Goal: Transaction & Acquisition: Purchase product/service

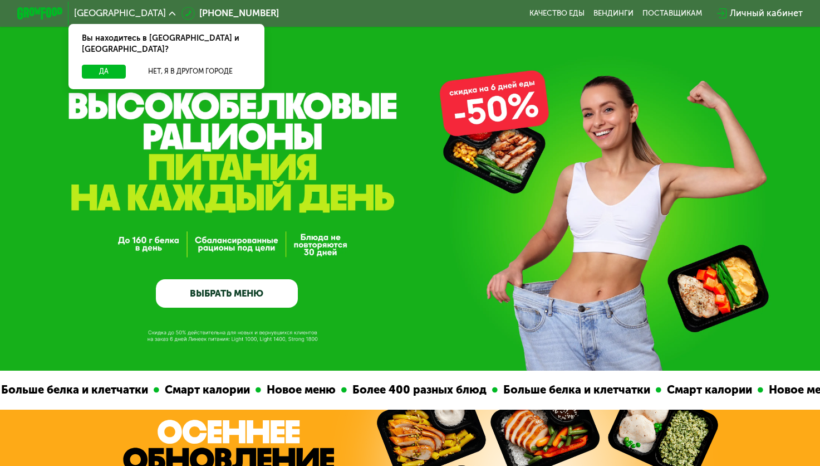
click at [108, 65] on button "Да" at bounding box center [104, 72] width 44 height 14
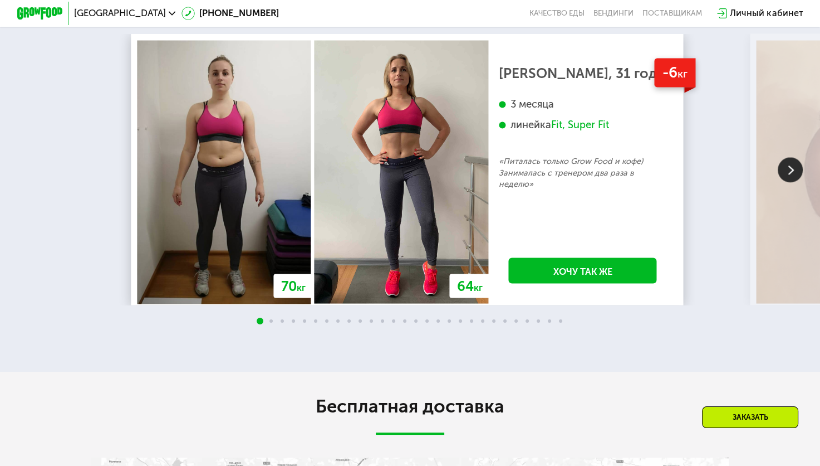
scroll to position [2061, 0]
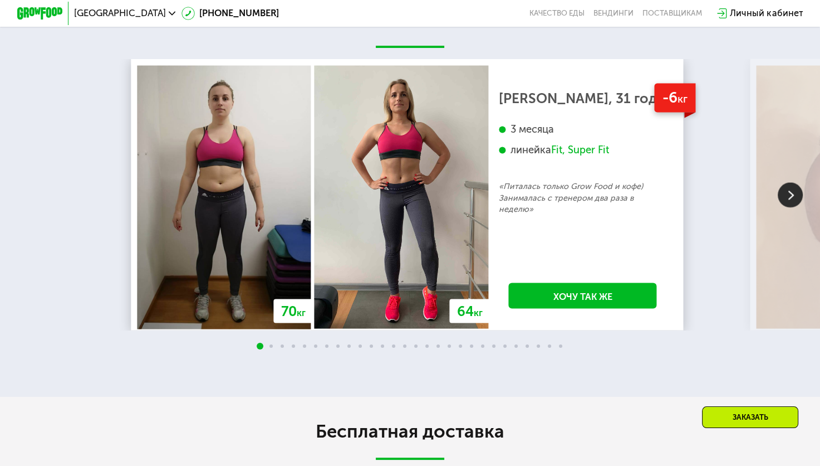
click at [789, 208] on img at bounding box center [790, 195] width 25 height 25
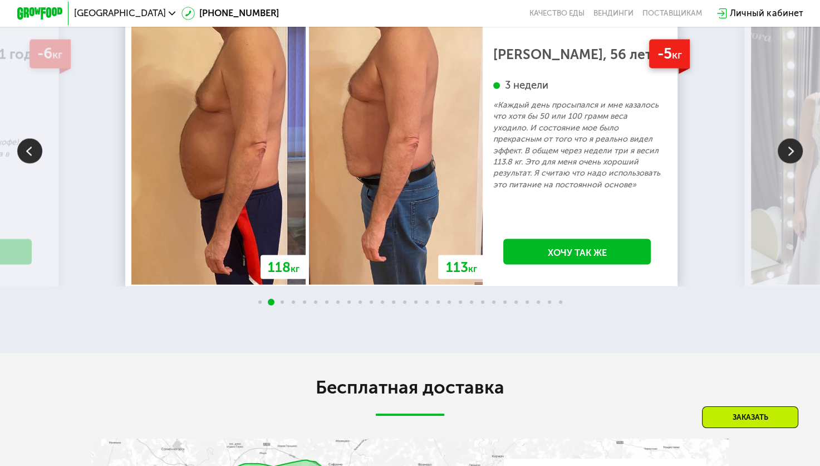
scroll to position [2172, 0]
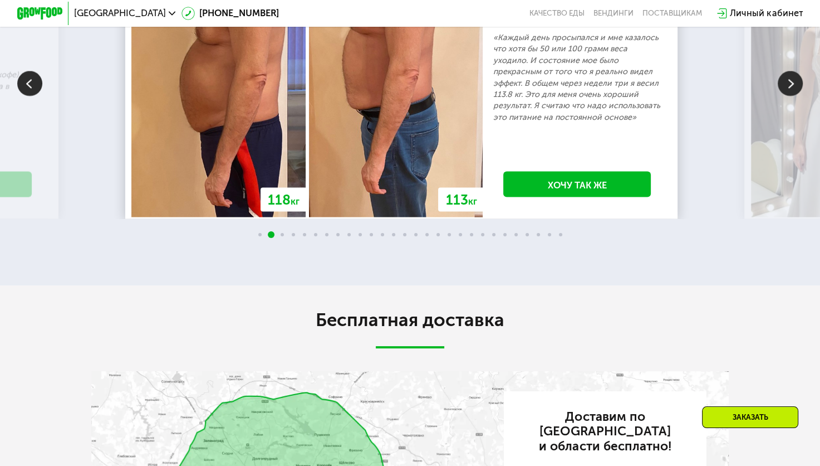
click at [793, 96] on img at bounding box center [790, 83] width 25 height 25
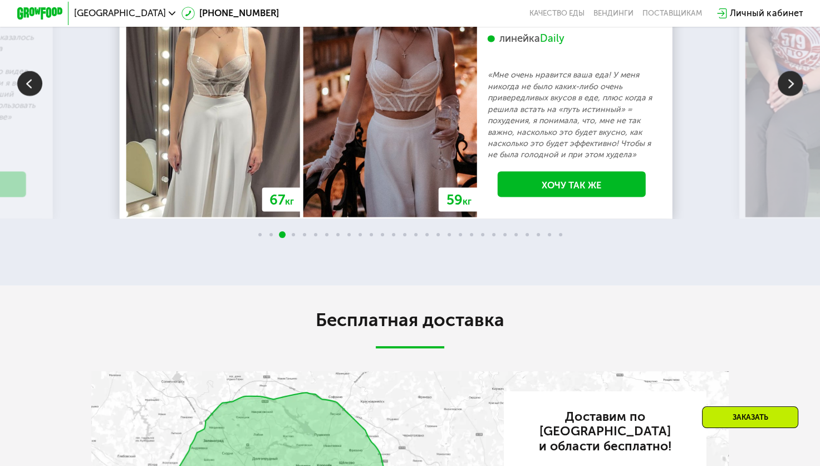
click at [794, 96] on img at bounding box center [790, 83] width 25 height 25
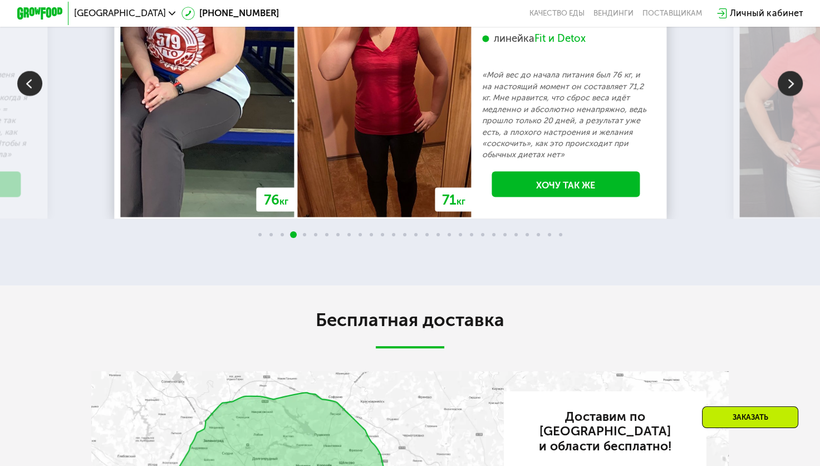
click at [794, 96] on img at bounding box center [790, 83] width 25 height 25
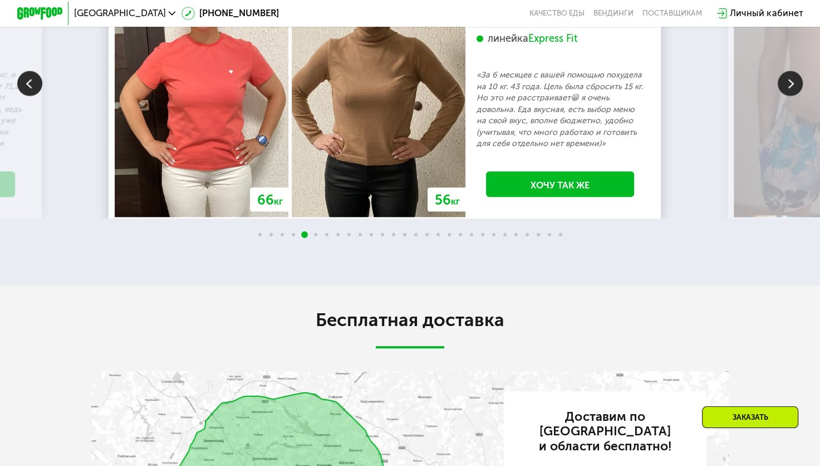
click at [794, 96] on img at bounding box center [790, 83] width 25 height 25
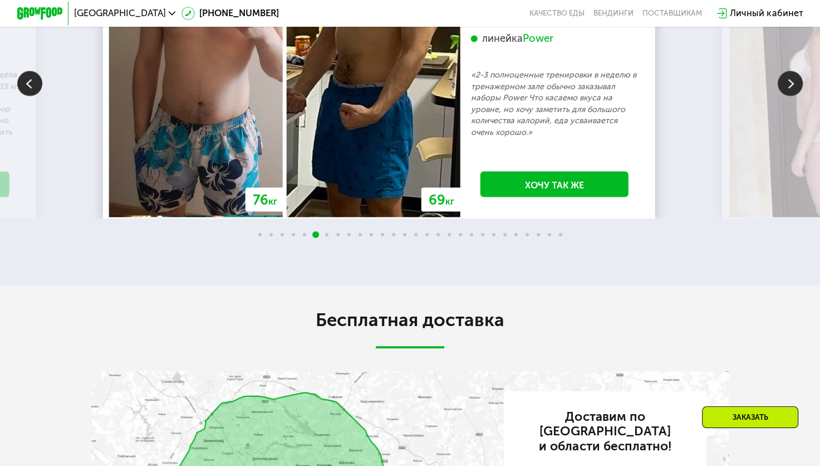
click at [791, 96] on img at bounding box center [790, 83] width 25 height 25
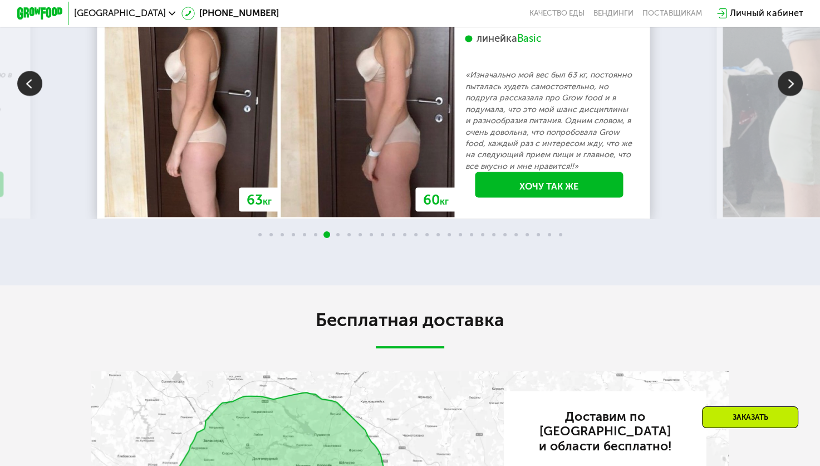
click at [791, 96] on img at bounding box center [790, 83] width 25 height 25
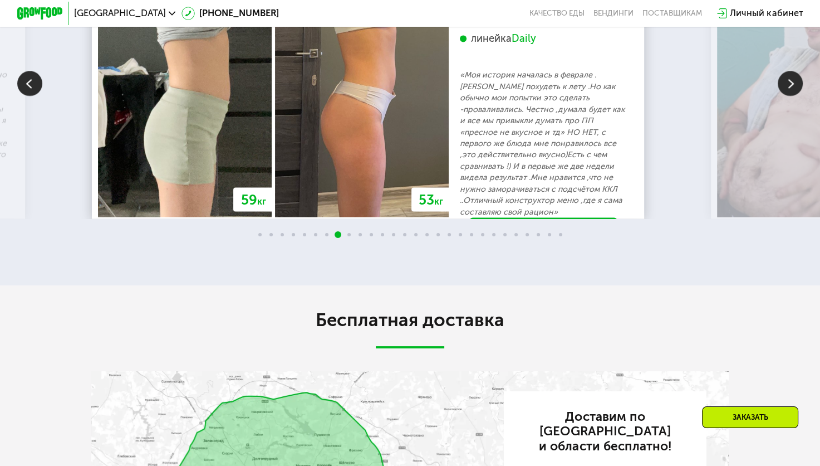
click at [791, 96] on img at bounding box center [790, 83] width 25 height 25
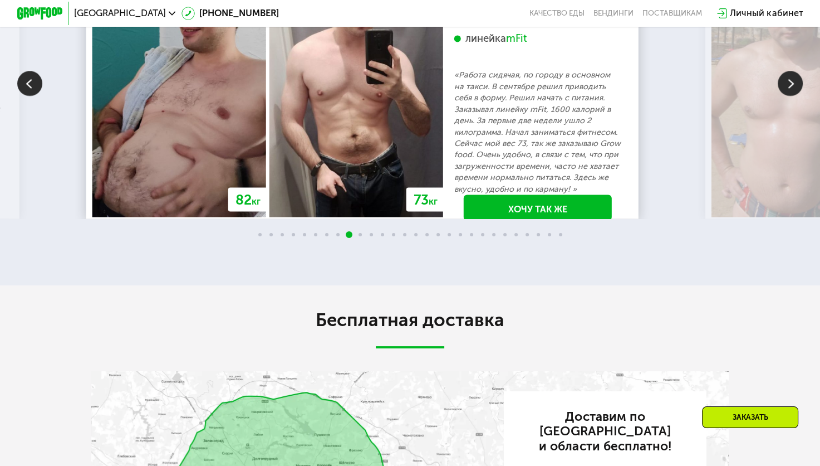
click at [791, 96] on img at bounding box center [790, 83] width 25 height 25
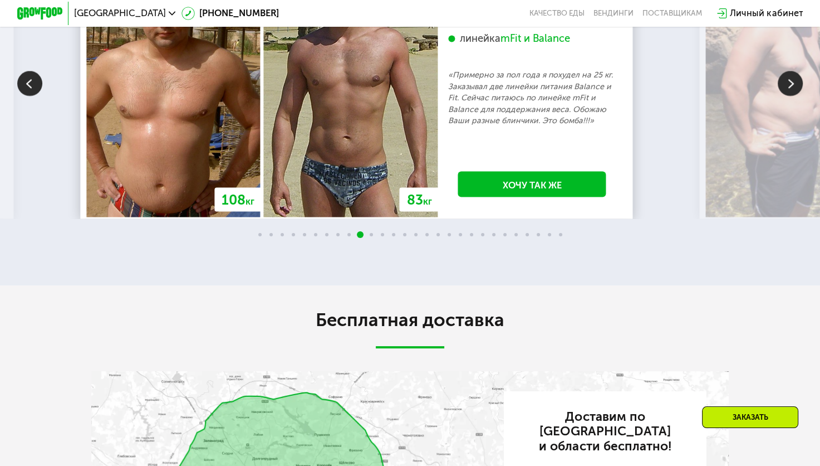
click at [791, 96] on img at bounding box center [790, 83] width 25 height 25
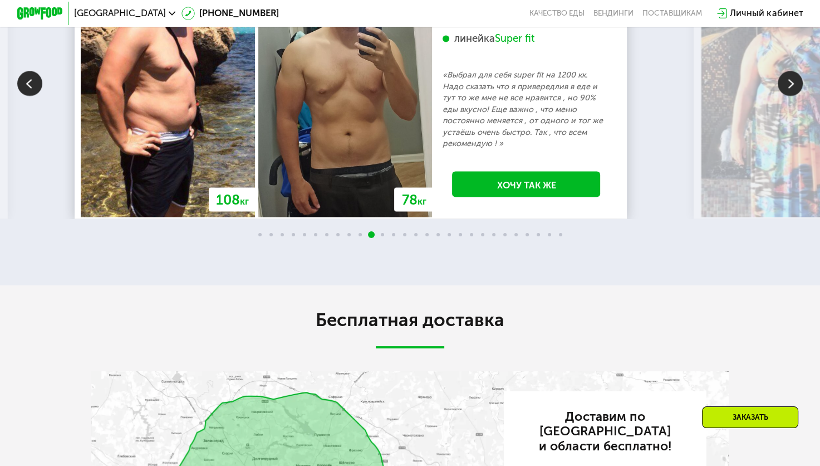
click at [791, 96] on img at bounding box center [790, 83] width 25 height 25
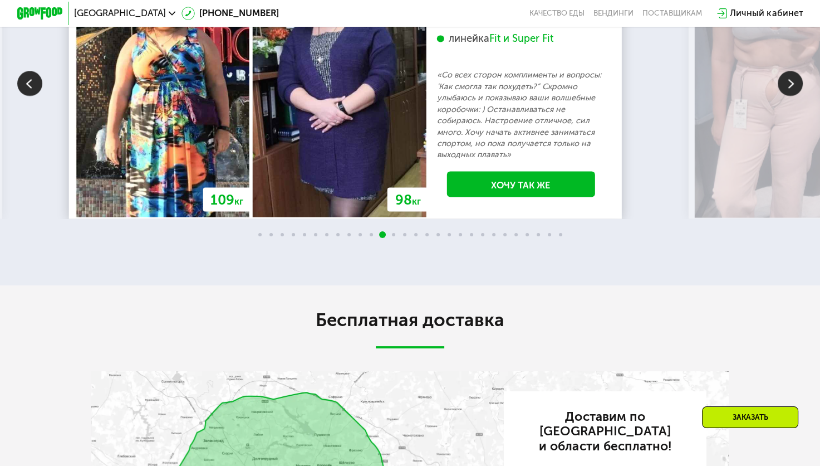
click at [791, 96] on img at bounding box center [790, 83] width 25 height 25
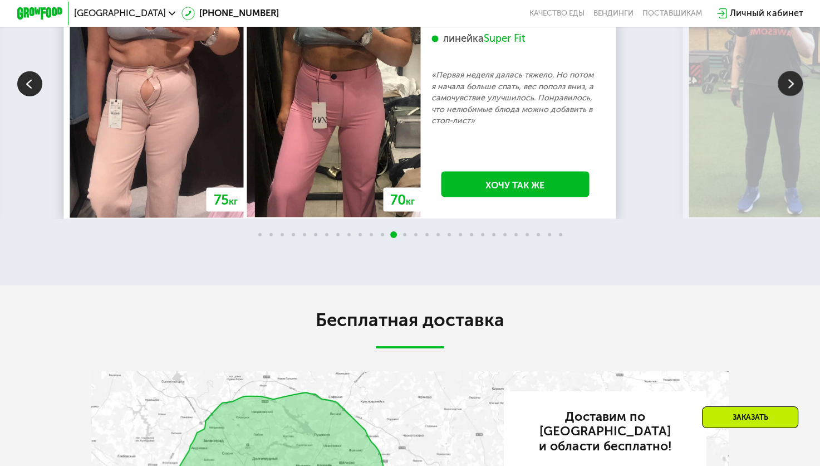
click at [791, 96] on img at bounding box center [790, 83] width 25 height 25
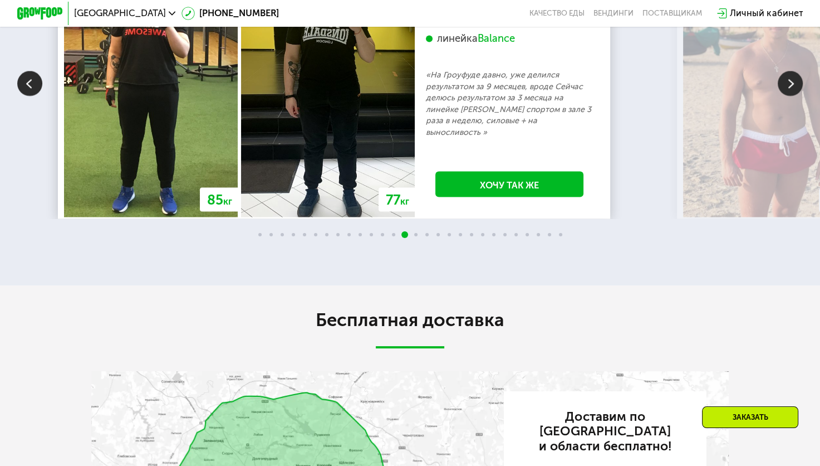
click at [791, 96] on img at bounding box center [790, 83] width 25 height 25
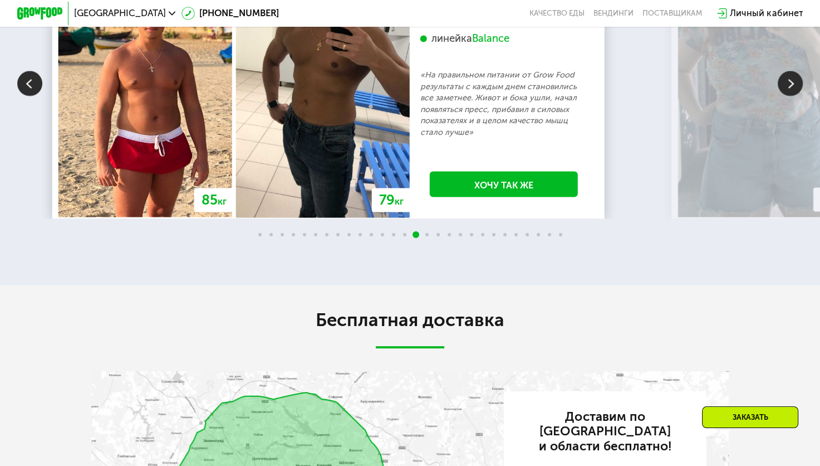
click at [791, 96] on img at bounding box center [790, 83] width 25 height 25
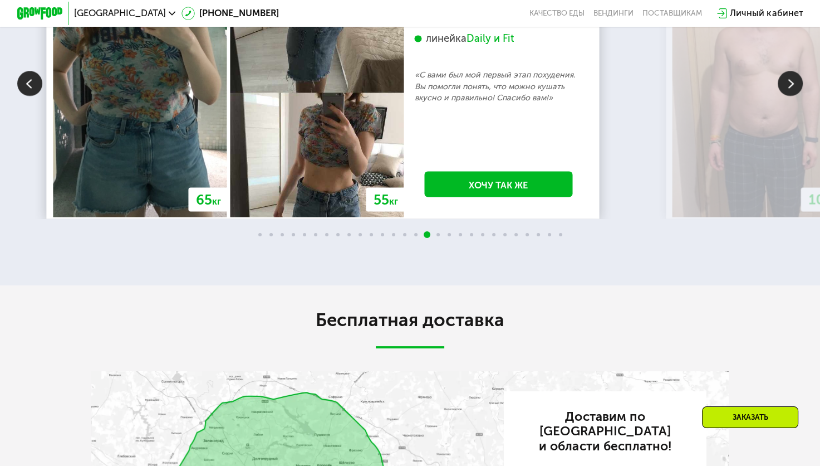
click at [791, 96] on img at bounding box center [790, 83] width 25 height 25
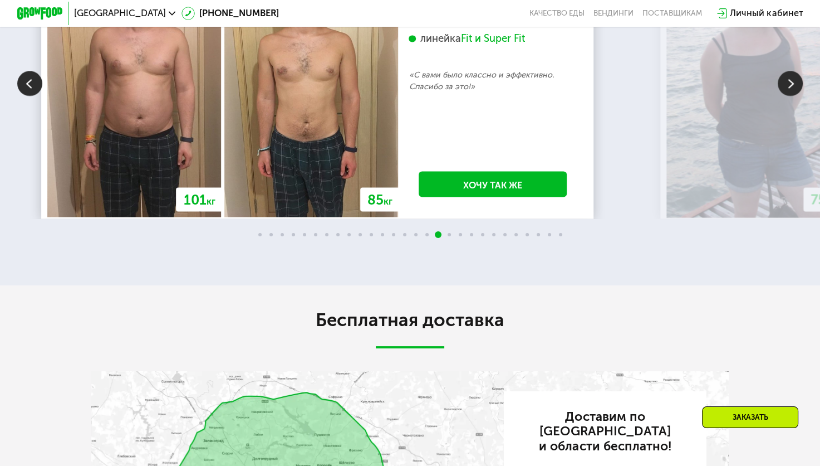
click at [20, 96] on img at bounding box center [29, 83] width 25 height 25
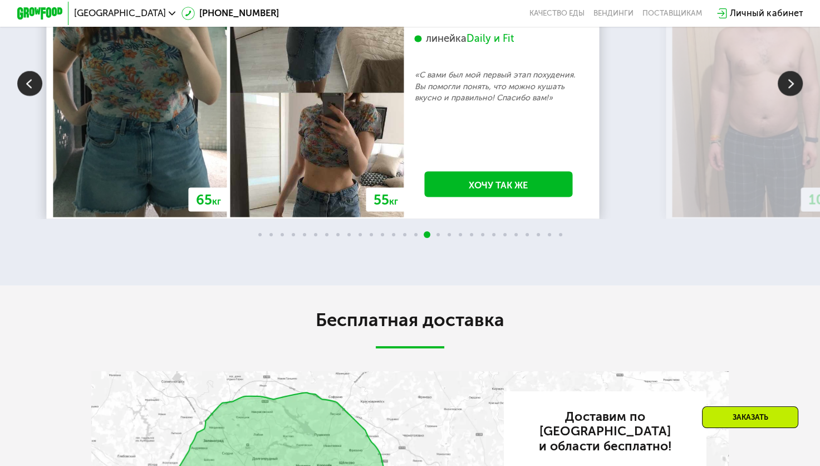
click at [788, 96] on img at bounding box center [790, 83] width 25 height 25
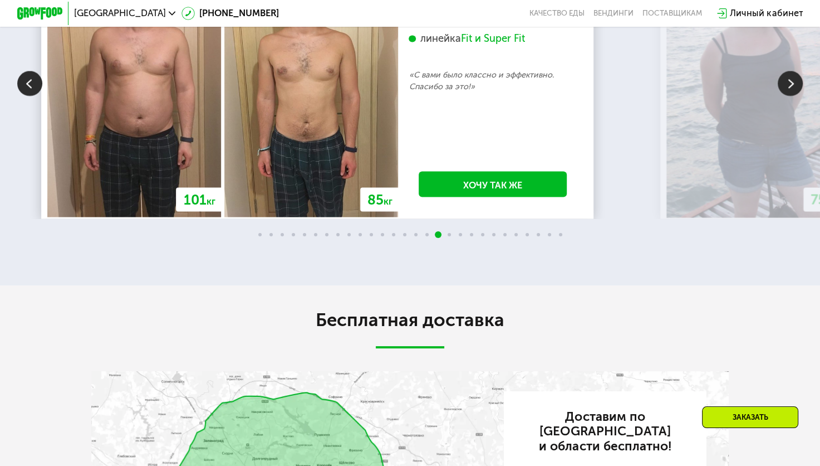
click at [788, 96] on img at bounding box center [790, 83] width 25 height 25
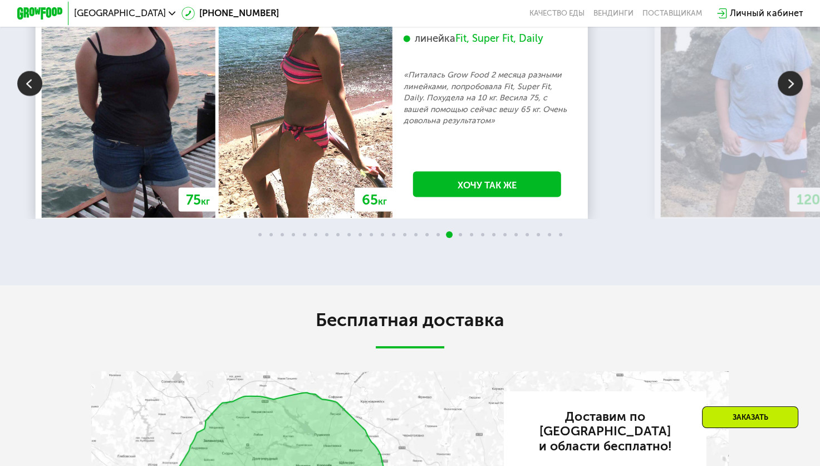
click at [788, 96] on img at bounding box center [790, 83] width 25 height 25
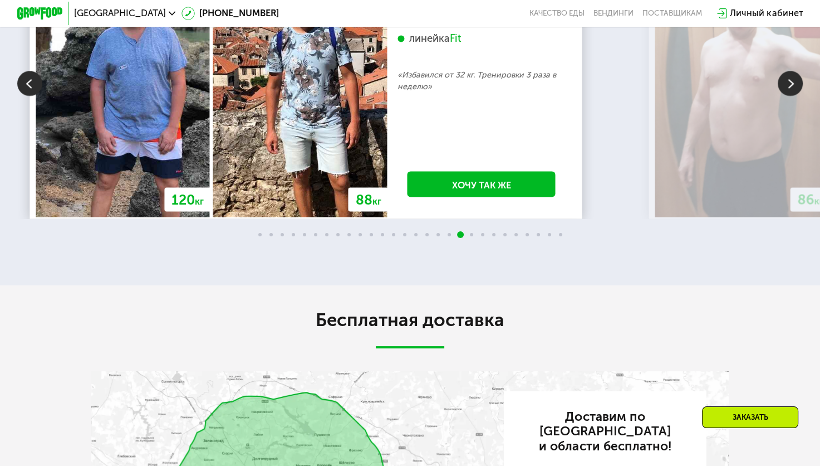
click at [788, 96] on img at bounding box center [790, 83] width 25 height 25
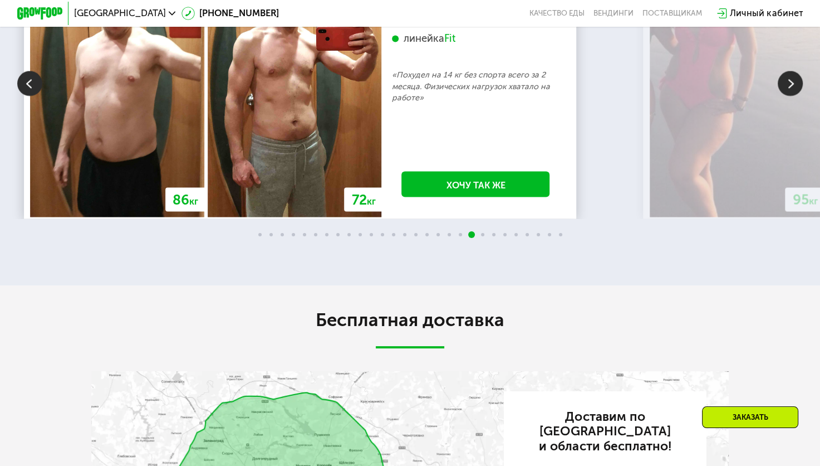
click at [788, 96] on img at bounding box center [790, 83] width 25 height 25
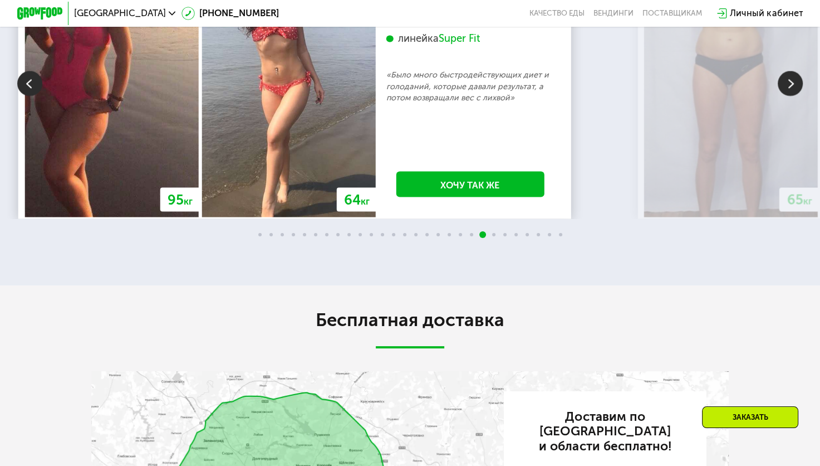
click at [788, 96] on img at bounding box center [790, 83] width 25 height 25
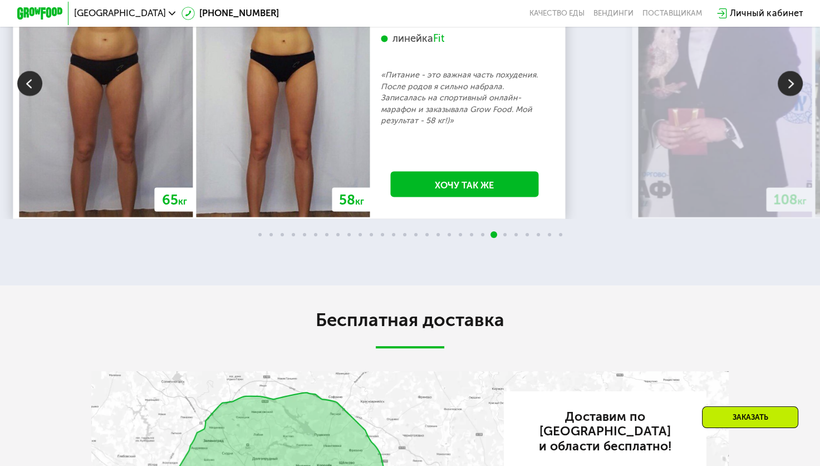
click at [788, 96] on img at bounding box center [790, 83] width 25 height 25
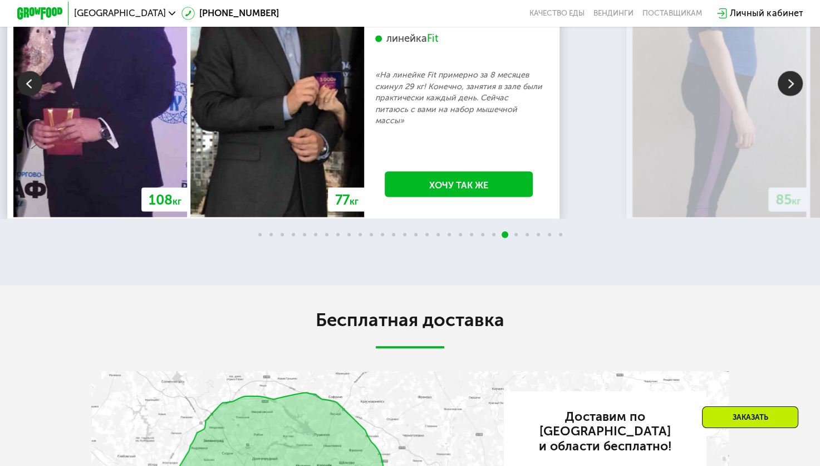
click at [788, 96] on img at bounding box center [790, 83] width 25 height 25
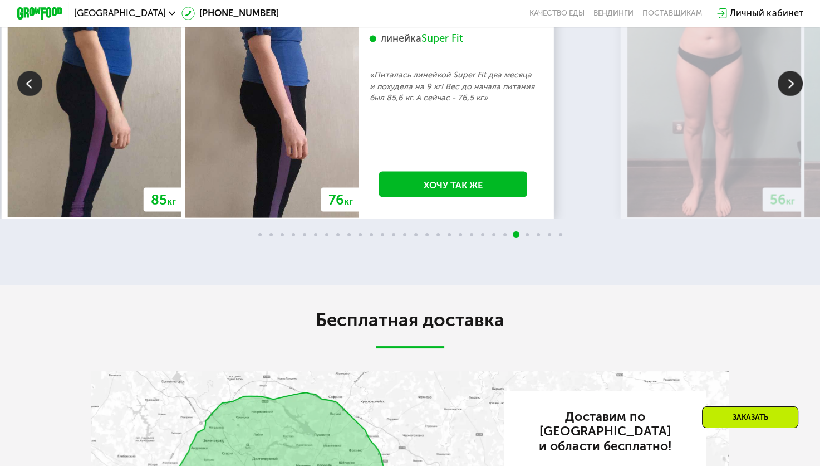
click at [788, 96] on img at bounding box center [790, 83] width 25 height 25
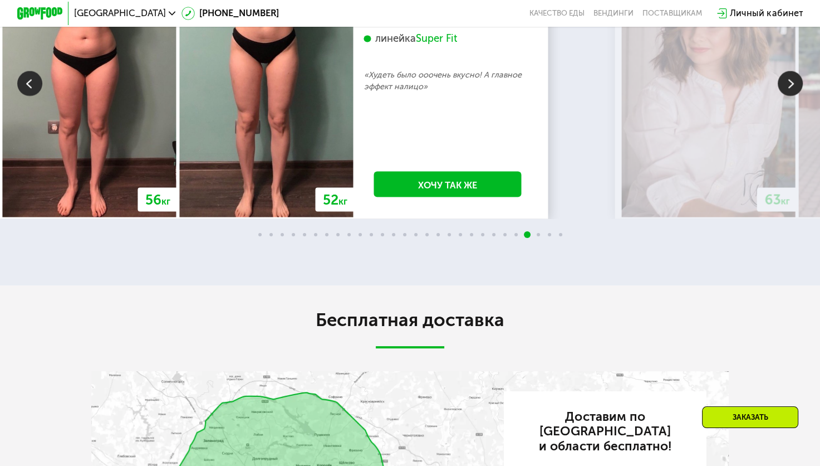
click at [788, 96] on img at bounding box center [790, 83] width 25 height 25
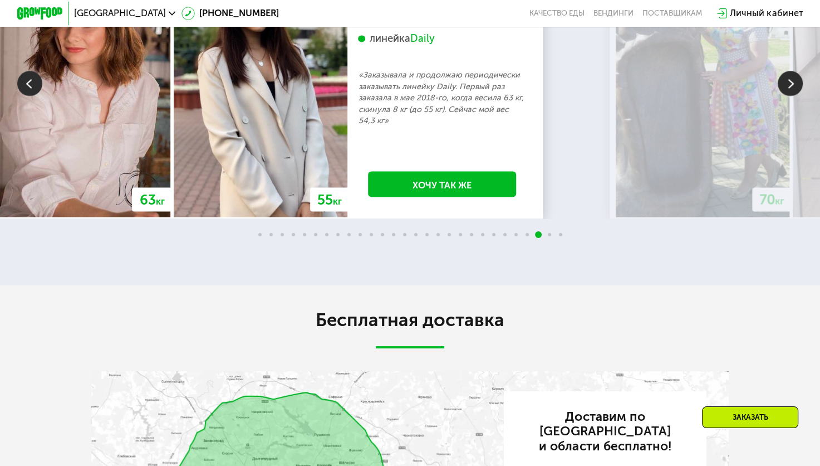
click at [788, 96] on img at bounding box center [790, 83] width 25 height 25
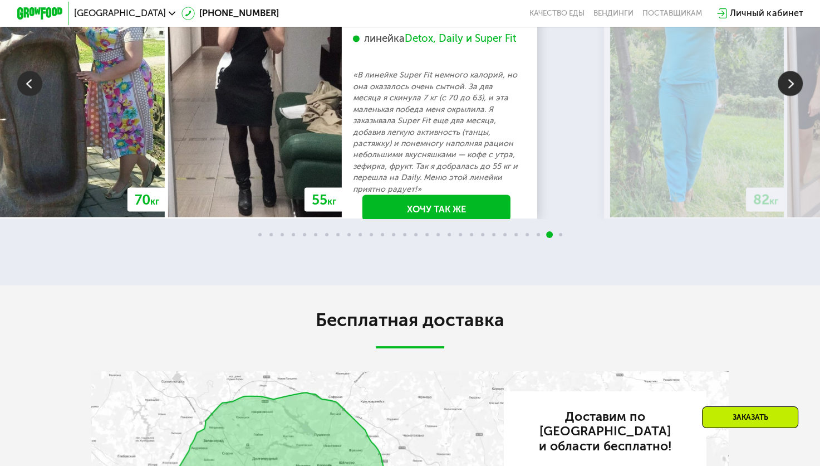
click at [788, 96] on img at bounding box center [790, 83] width 25 height 25
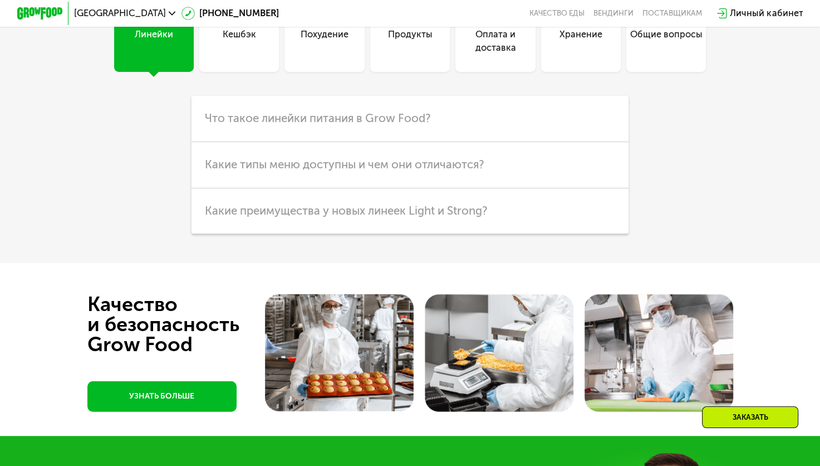
scroll to position [3008, 0]
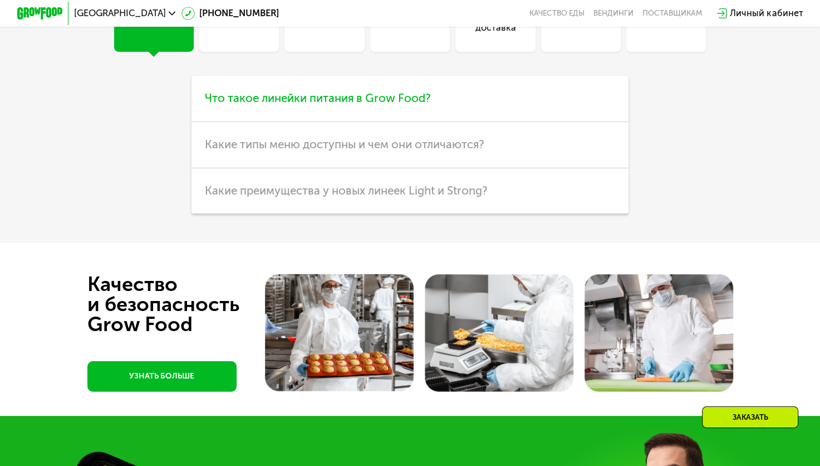
click at [419, 105] on span "Что такое линейки питания в Grow Food?" at bounding box center [318, 97] width 226 height 13
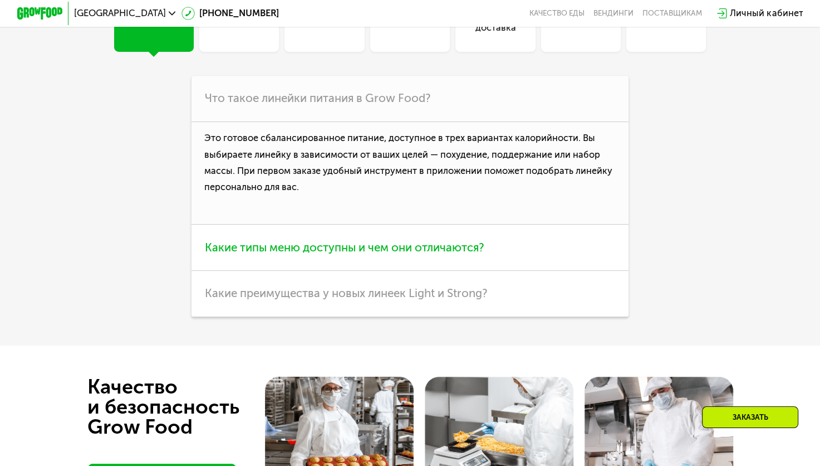
click at [419, 254] on span "Какие типы меню доступны и чем они отличаются?" at bounding box center [345, 247] width 280 height 13
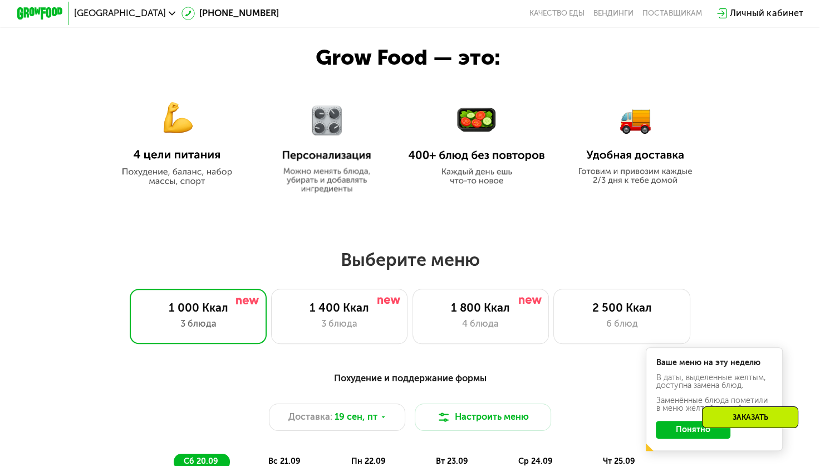
scroll to position [668, 0]
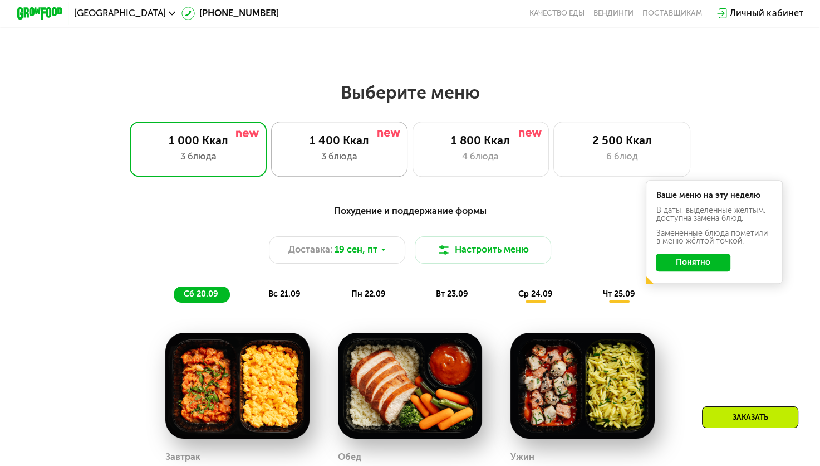
click at [350, 158] on div "3 блюда" at bounding box center [339, 157] width 113 height 14
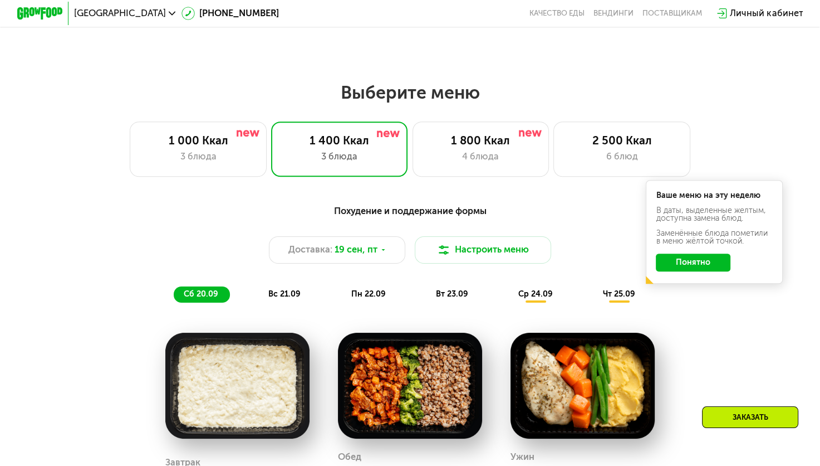
click at [695, 272] on button "Понятно" at bounding box center [693, 262] width 75 height 18
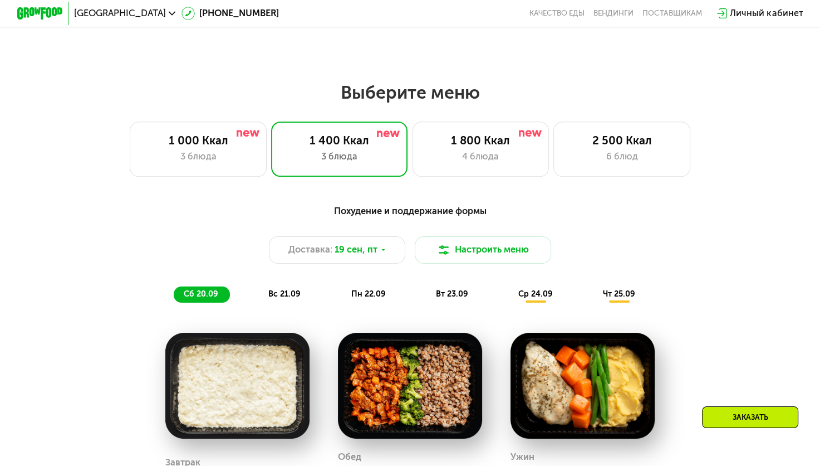
scroll to position [724, 0]
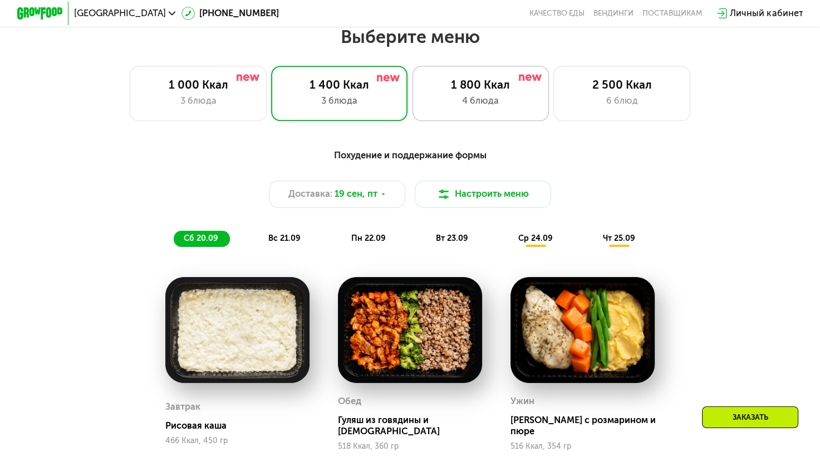
click at [483, 104] on div "4 блюда" at bounding box center [480, 101] width 113 height 14
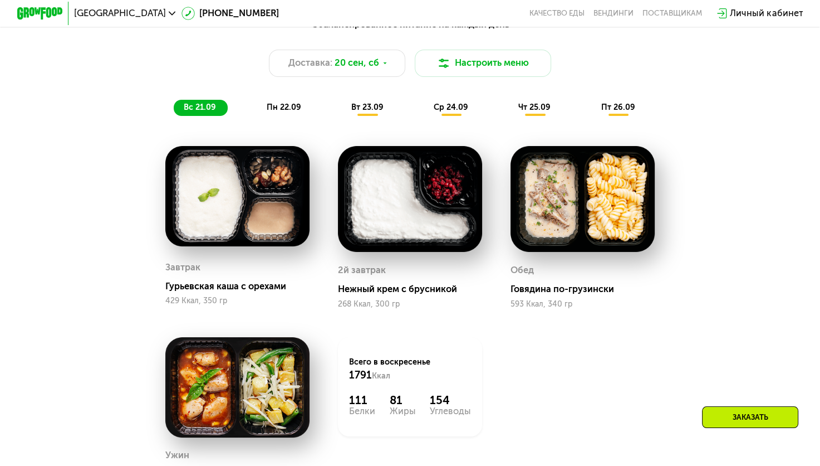
scroll to position [836, 0]
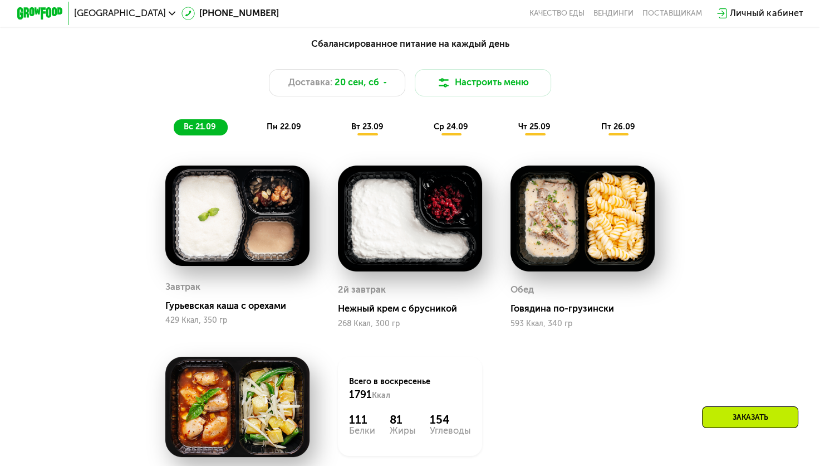
click at [289, 135] on div "пн 22.09" at bounding box center [284, 127] width 56 height 16
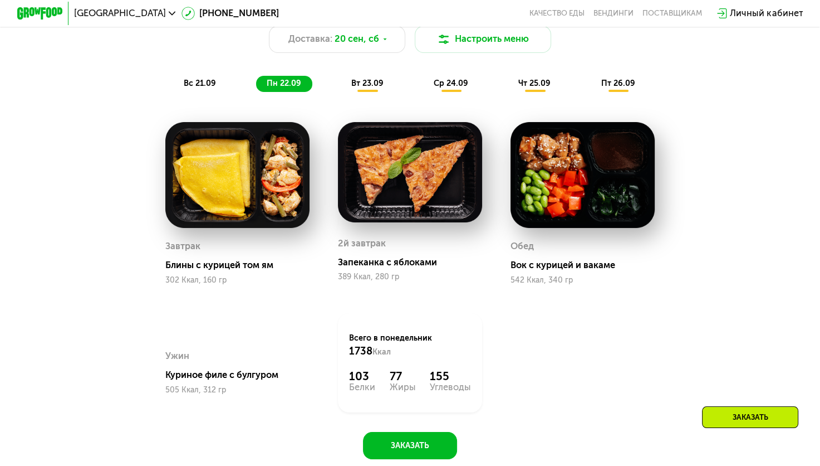
scroll to position [780, 0]
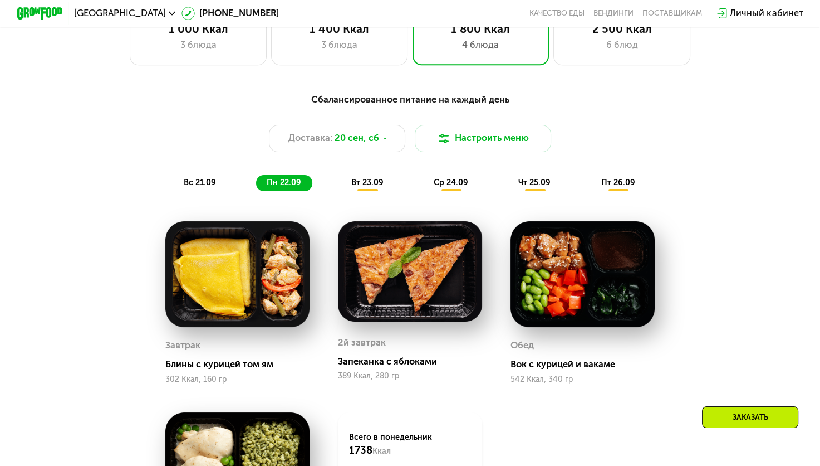
click at [379, 187] on span "вт 23.09" at bounding box center [367, 182] width 32 height 9
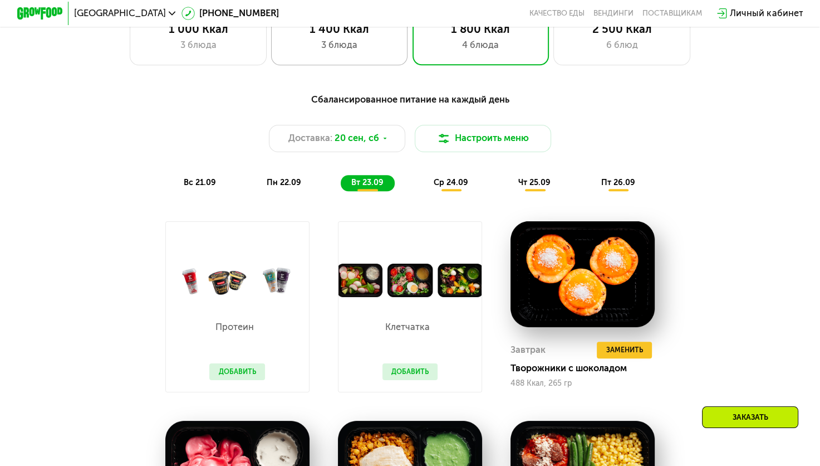
click at [346, 52] on div "3 блюда" at bounding box center [339, 45] width 113 height 14
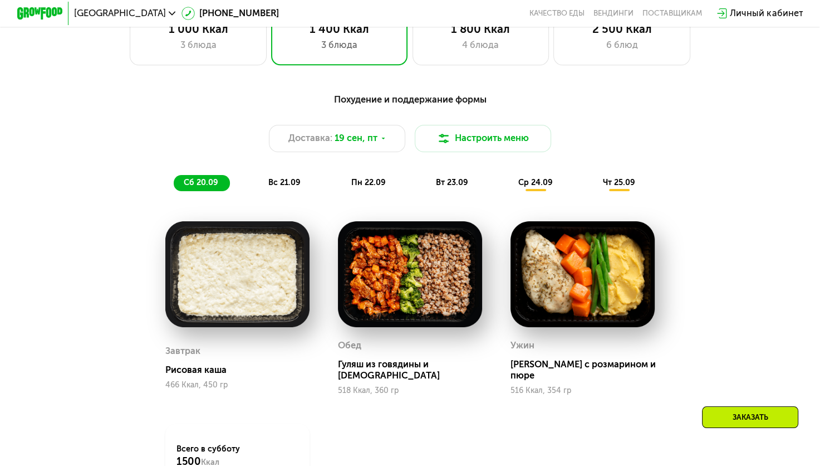
click at [440, 187] on span "вт 23.09" at bounding box center [452, 182] width 32 height 9
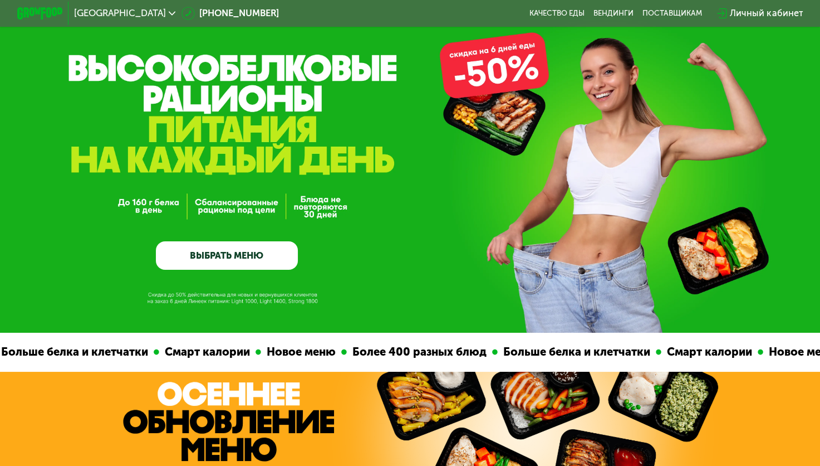
scroll to position [0, 0]
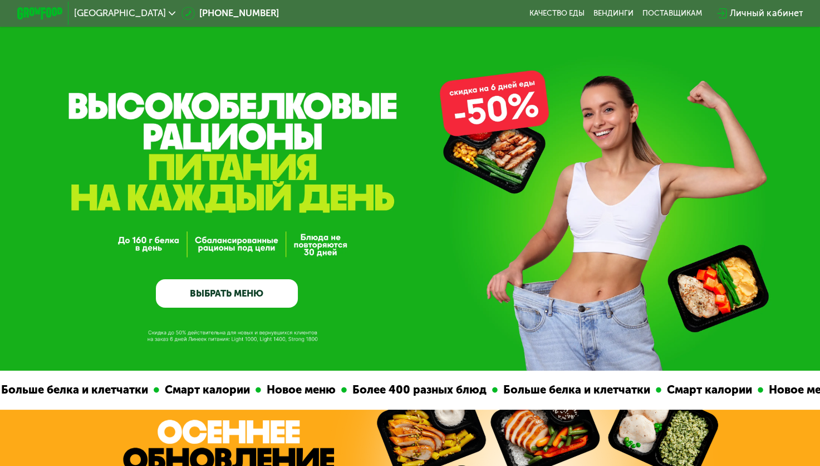
click at [234, 303] on link "ВЫБРАТЬ МЕНЮ" at bounding box center [227, 293] width 142 height 28
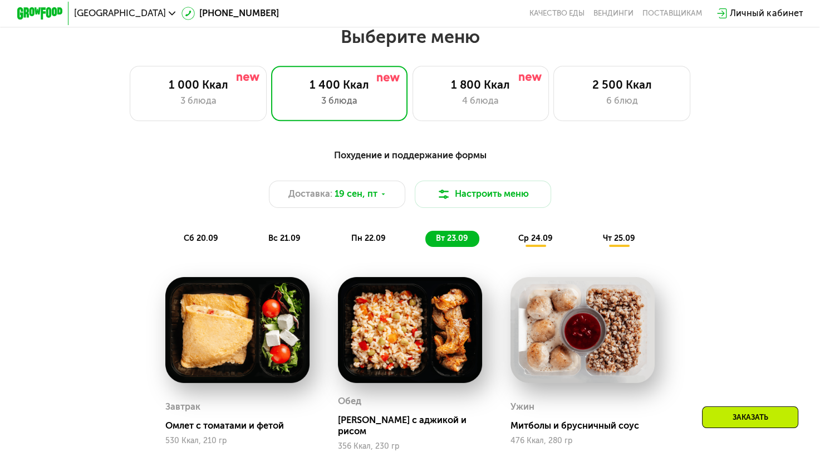
scroll to position [726, 0]
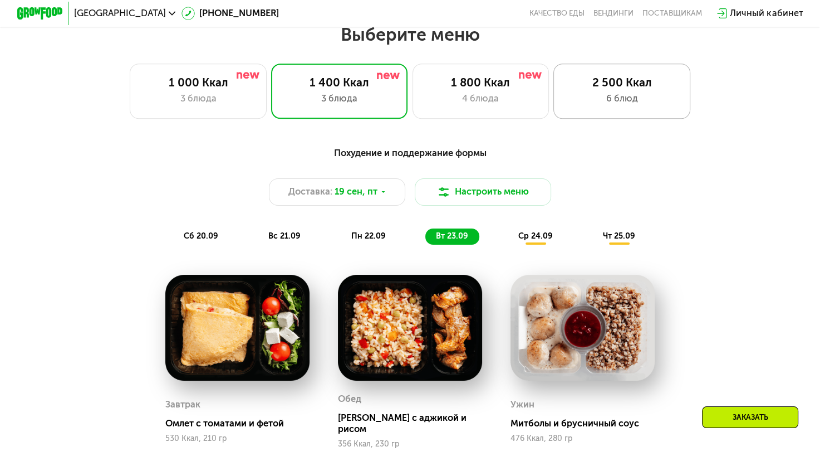
click at [603, 111] on div "2 500 Ккал 6 блюд" at bounding box center [622, 90] width 137 height 55
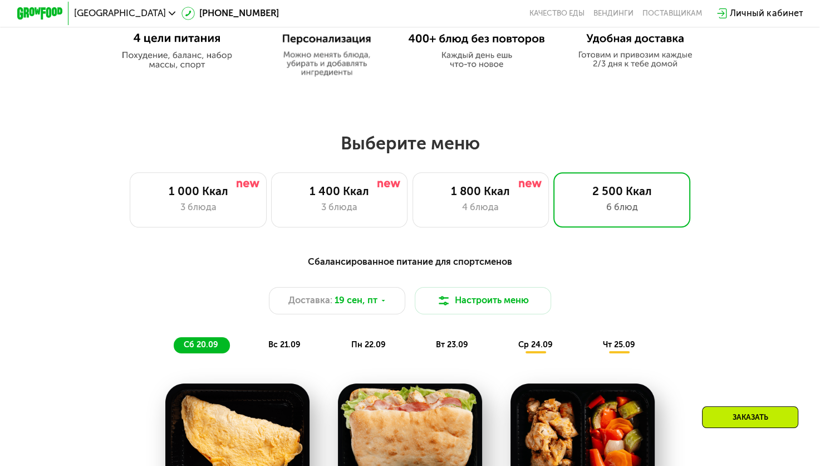
scroll to position [615, 0]
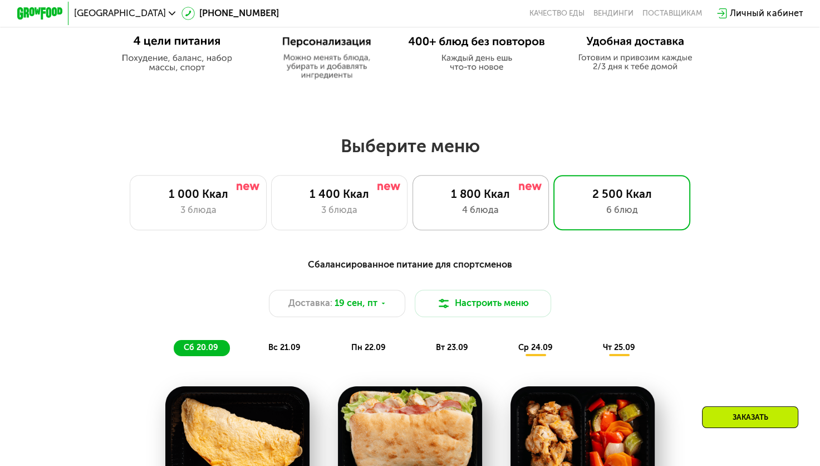
click at [501, 212] on div "4 блюда" at bounding box center [480, 210] width 113 height 14
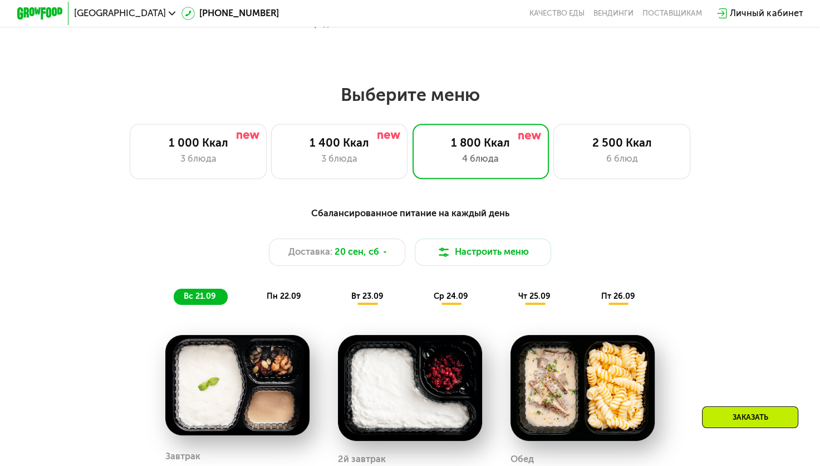
scroll to position [782, 0]
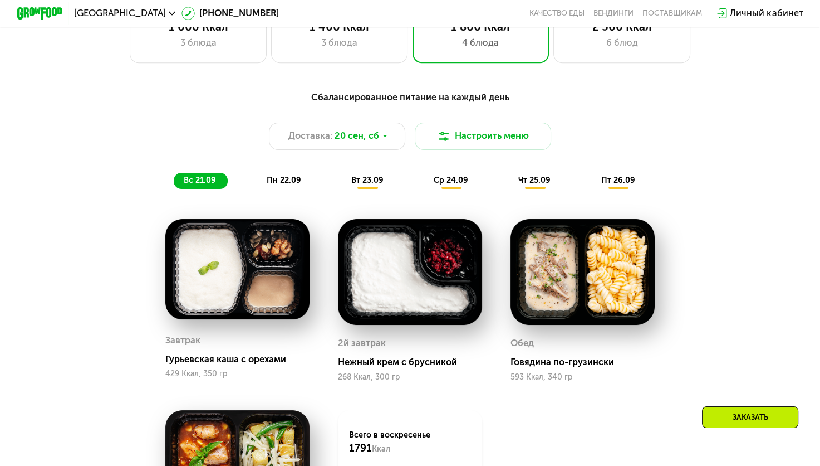
click at [545, 189] on div "чт 25.09" at bounding box center [536, 181] width 54 height 16
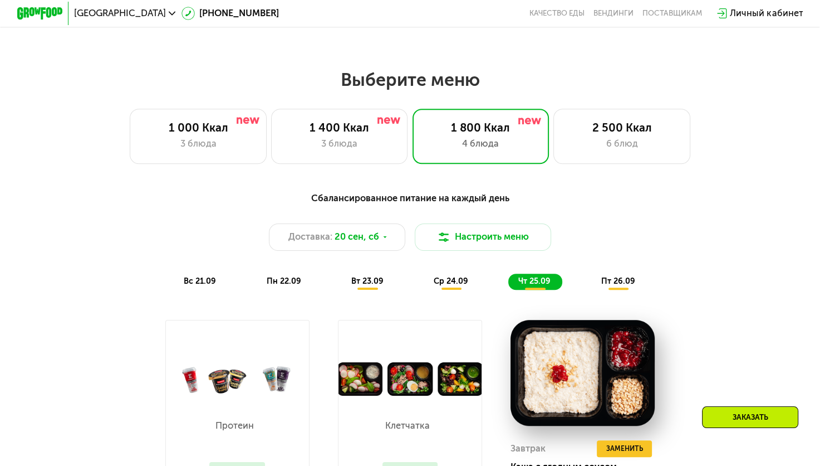
scroll to position [671, 0]
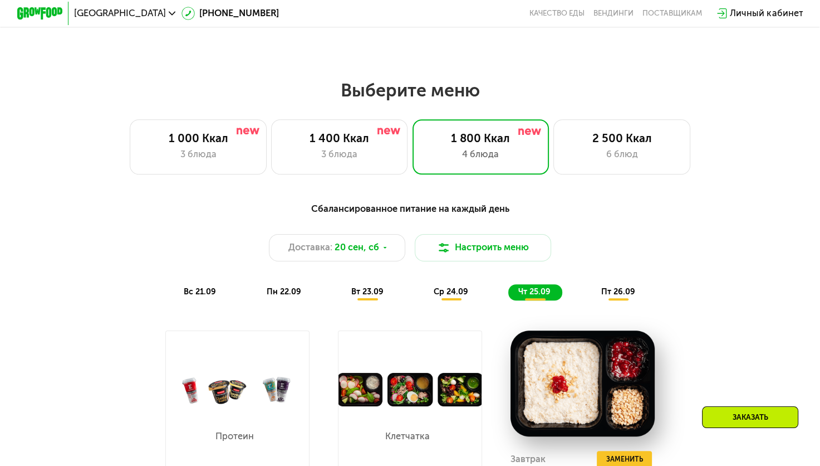
click at [622, 296] on span "пт 26.09" at bounding box center [618, 291] width 34 height 9
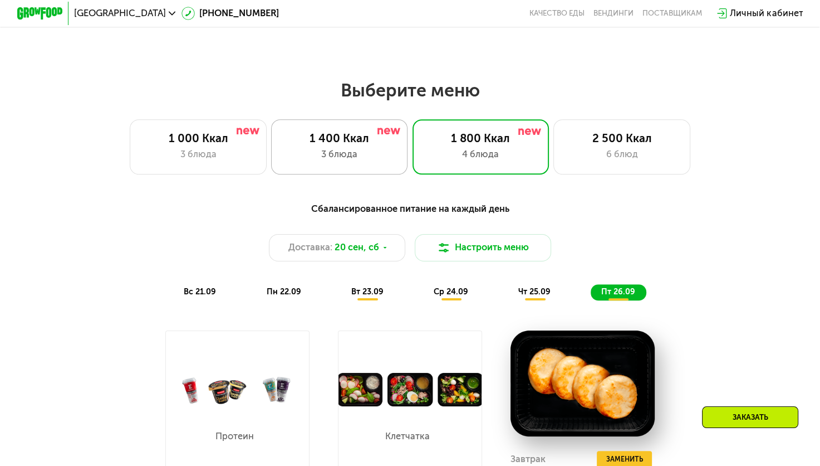
click at [333, 153] on div "3 блюда" at bounding box center [339, 155] width 113 height 14
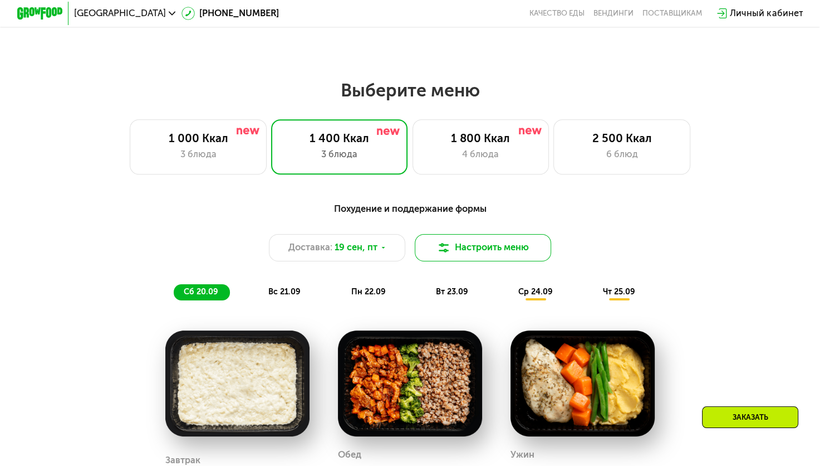
click at [518, 254] on button "Настроить меню" at bounding box center [483, 247] width 137 height 27
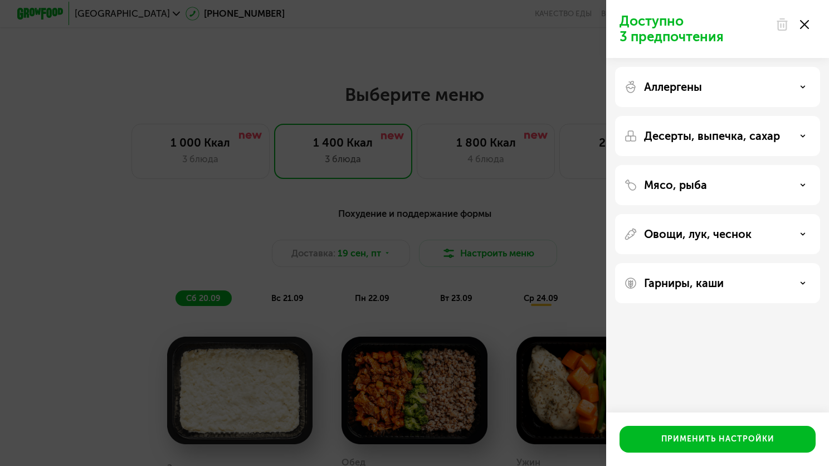
click at [686, 84] on p "Аллергены" at bounding box center [673, 86] width 58 height 13
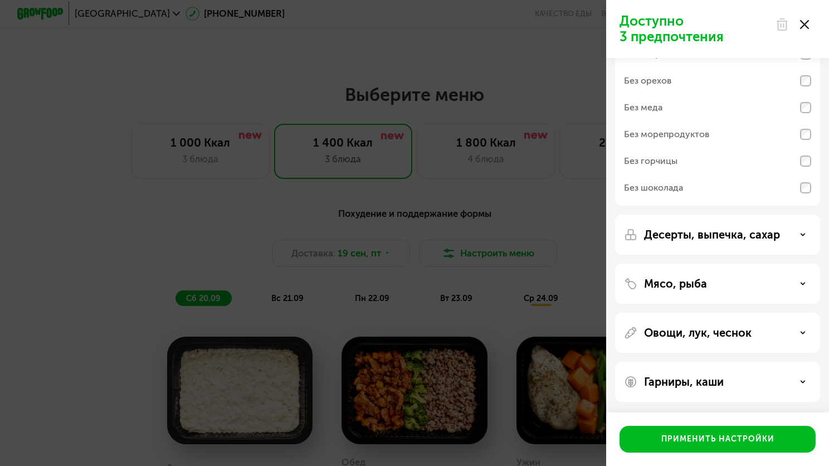
scroll to position [71, 0]
click at [709, 229] on p "Десерты, выпечка, сахар" at bounding box center [712, 234] width 136 height 13
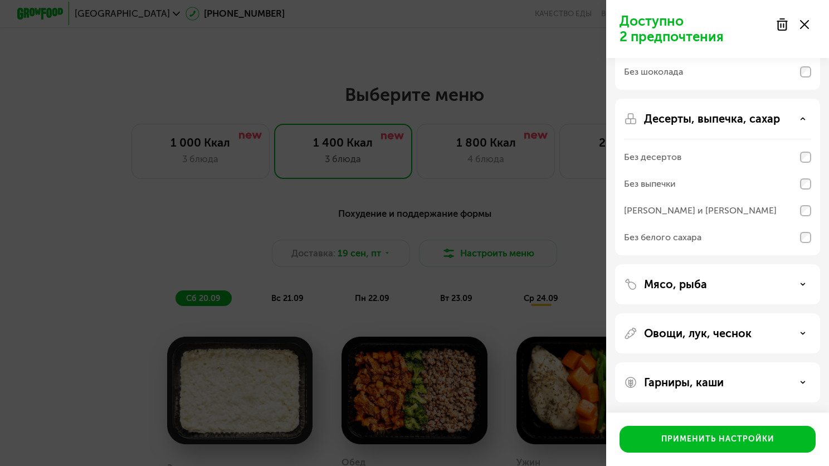
scroll to position [188, 0]
click at [691, 282] on p "Мясо, рыба" at bounding box center [675, 283] width 63 height 13
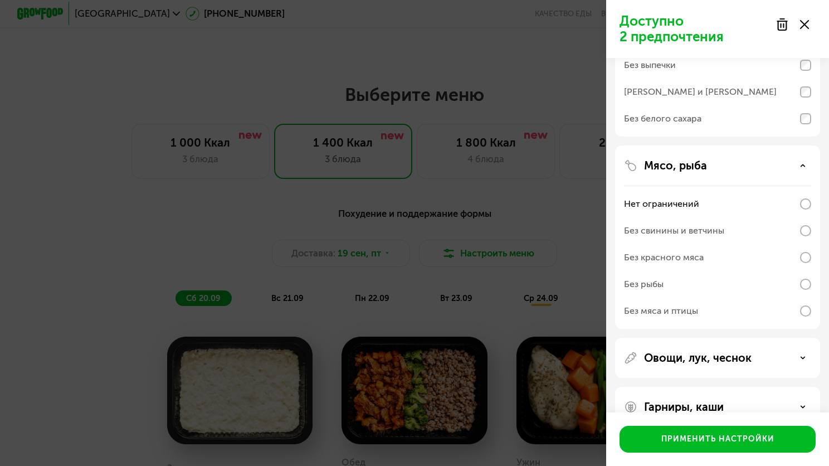
scroll to position [331, 0]
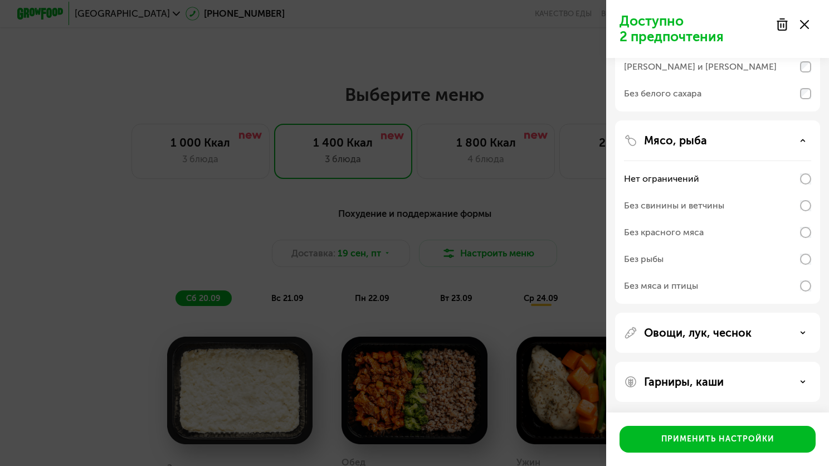
click at [694, 335] on p "Овощи, лук, чеснок" at bounding box center [698, 332] width 108 height 13
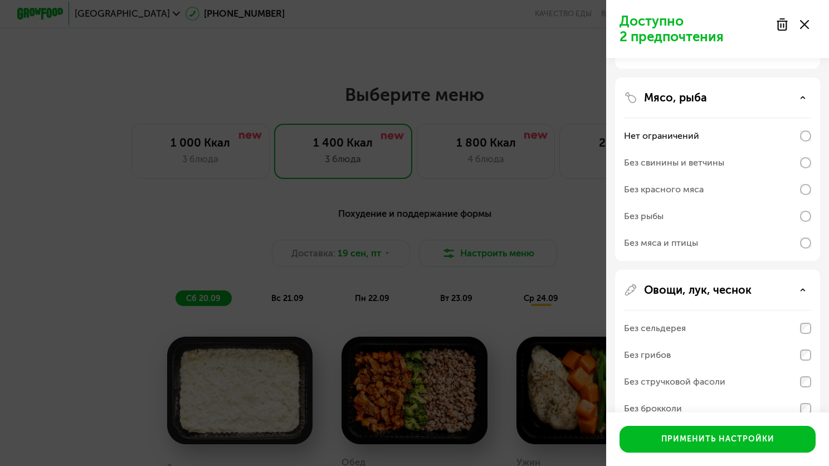
scroll to position [527, 0]
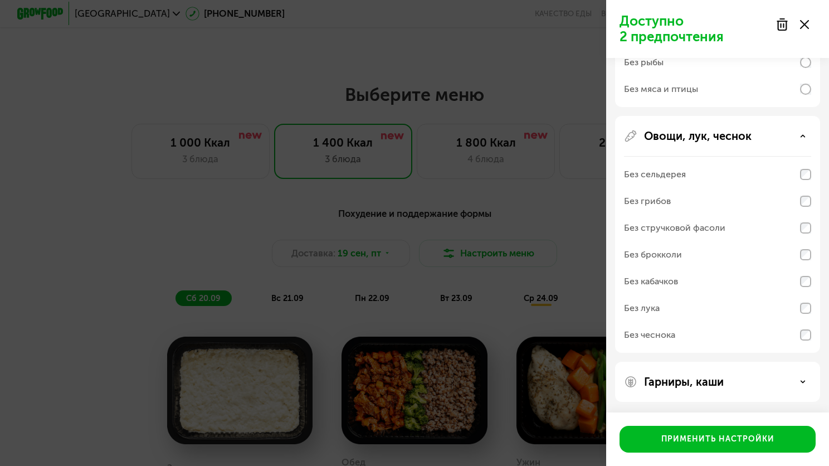
click at [701, 388] on div "Гарниры, каши" at bounding box center [717, 382] width 205 height 40
click at [709, 379] on p "Гарниры, каши" at bounding box center [684, 381] width 80 height 13
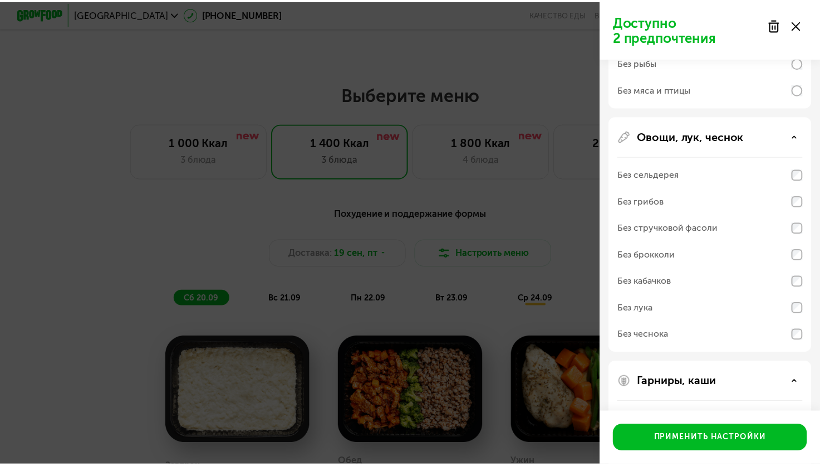
scroll to position [671, 0]
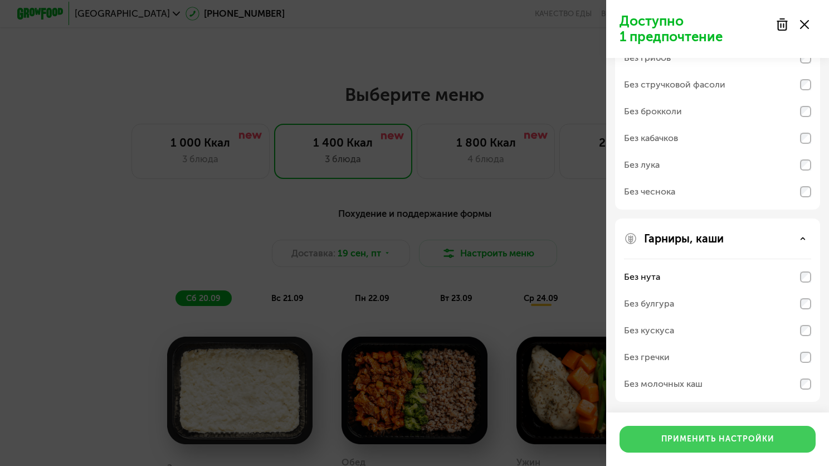
click at [704, 439] on div "Применить настройки" at bounding box center [717, 438] width 113 height 11
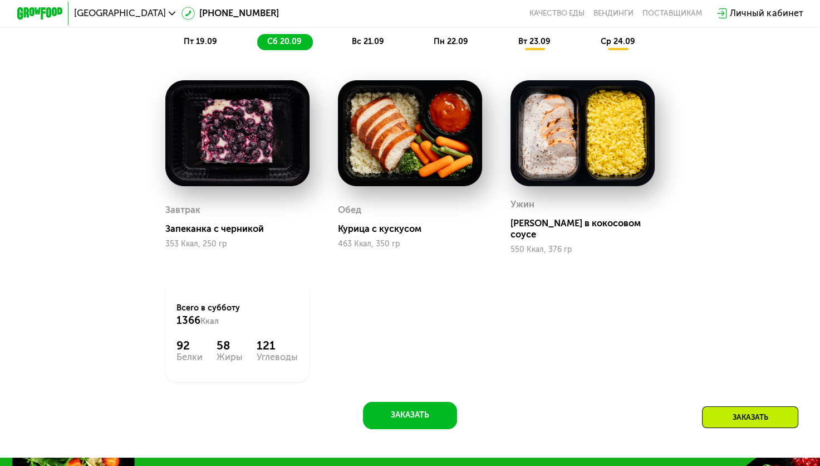
scroll to position [1005, 0]
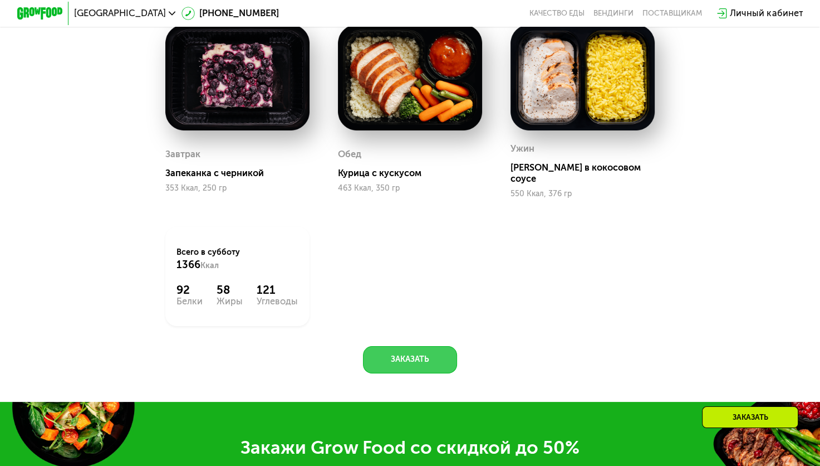
click at [398, 358] on button "Заказать" at bounding box center [410, 359] width 94 height 27
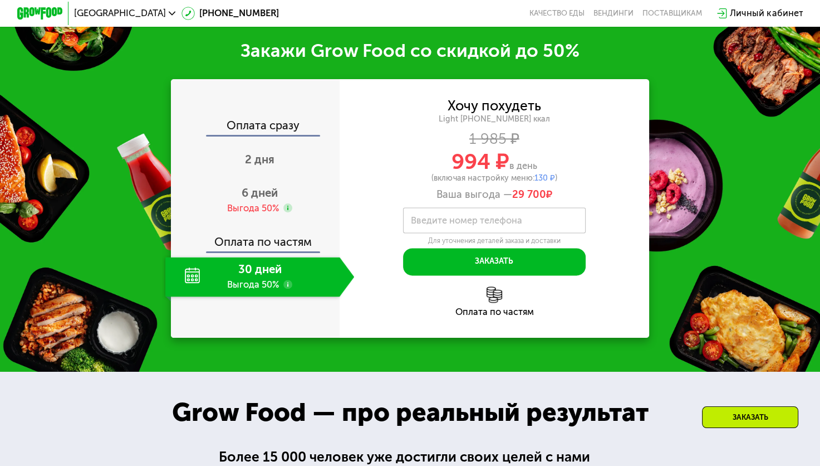
scroll to position [1405, 0]
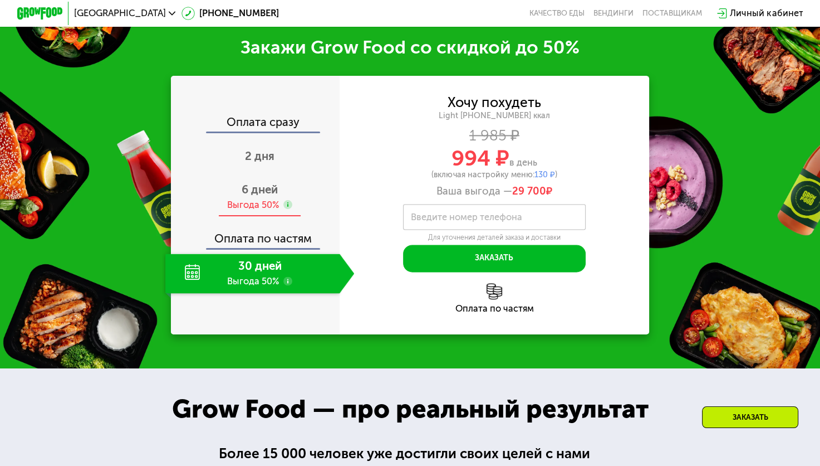
click at [257, 192] on span "6 дней" at bounding box center [260, 189] width 36 height 13
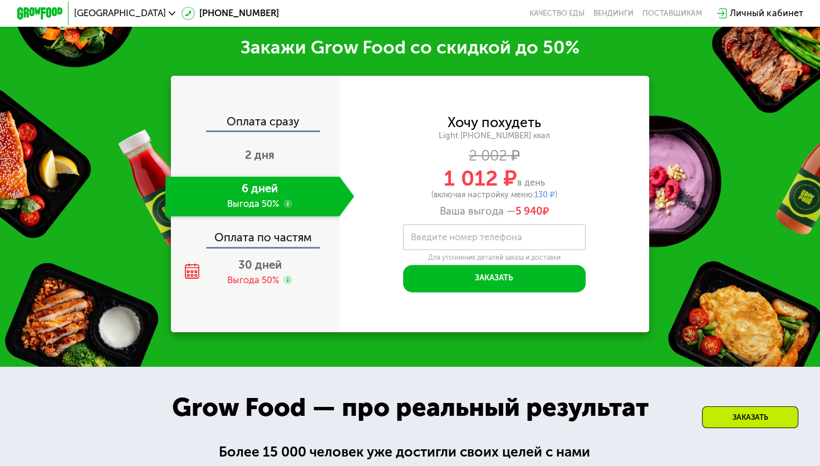
click at [287, 203] on use at bounding box center [288, 203] width 9 height 9
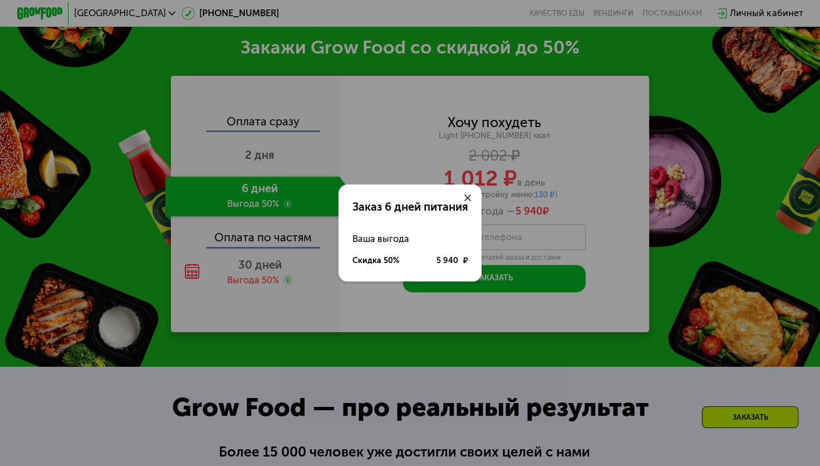
click at [470, 193] on div at bounding box center [468, 197] width 27 height 27
click at [467, 199] on icon at bounding box center [468, 197] width 7 height 7
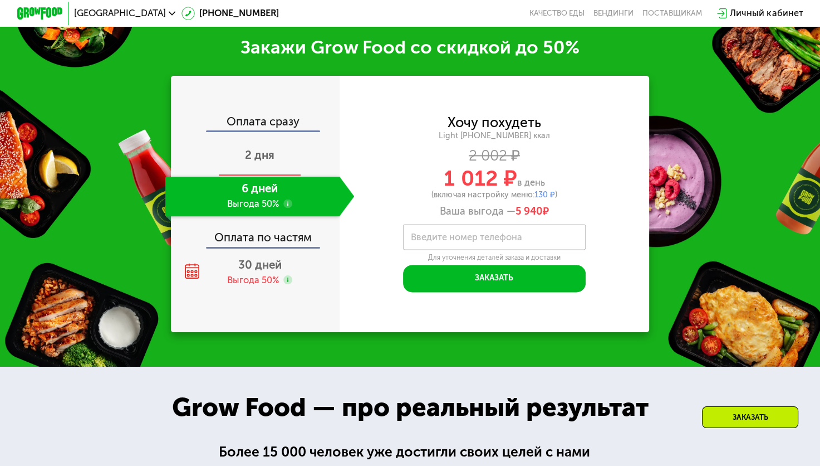
click at [271, 153] on span "2 дня" at bounding box center [260, 154] width 30 height 13
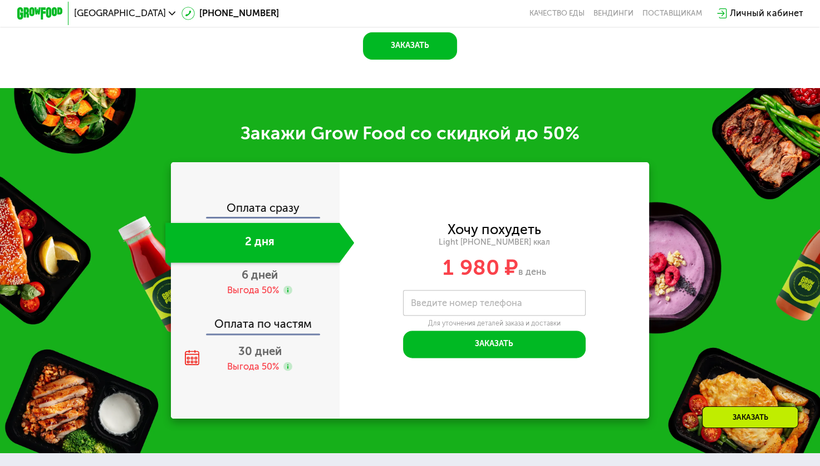
scroll to position [1380, 0]
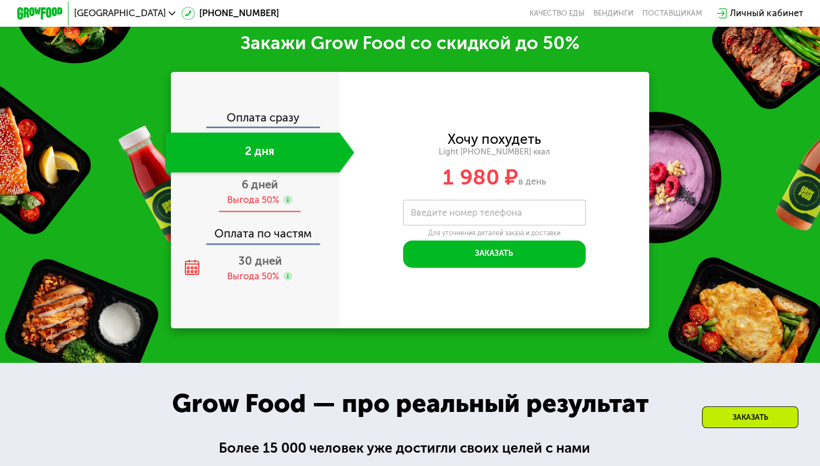
click at [250, 195] on div "Выгода 50%" at bounding box center [253, 200] width 52 height 13
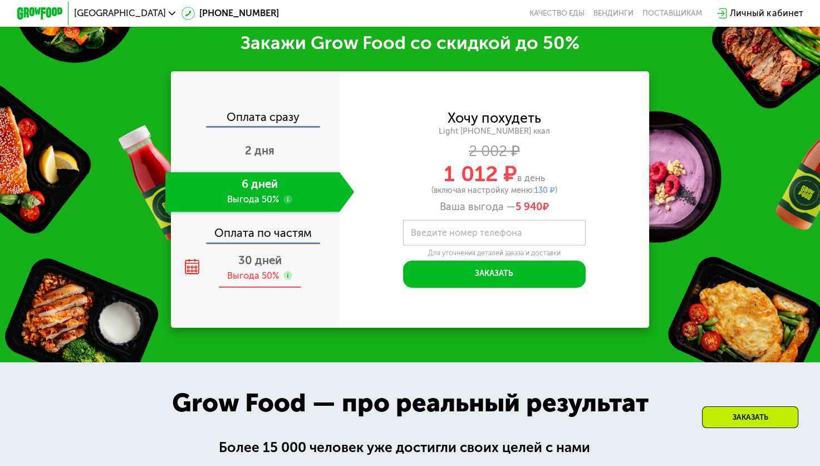
click at [258, 265] on span "30 дней" at bounding box center [259, 259] width 43 height 13
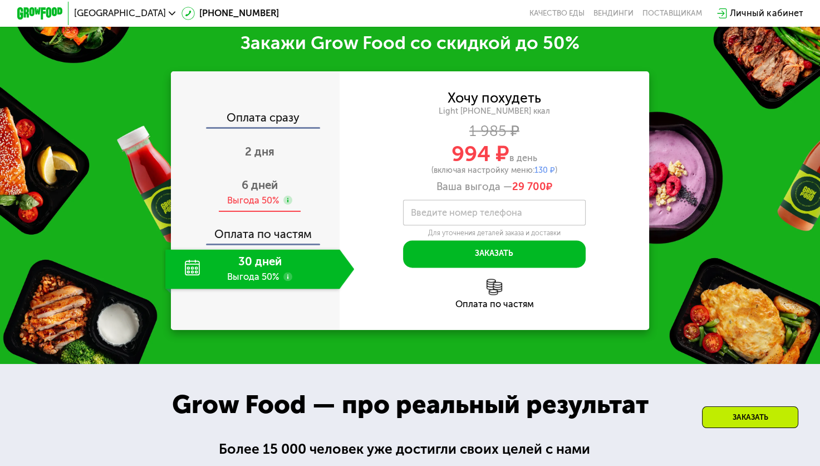
click at [260, 190] on span "6 дней" at bounding box center [260, 184] width 36 height 13
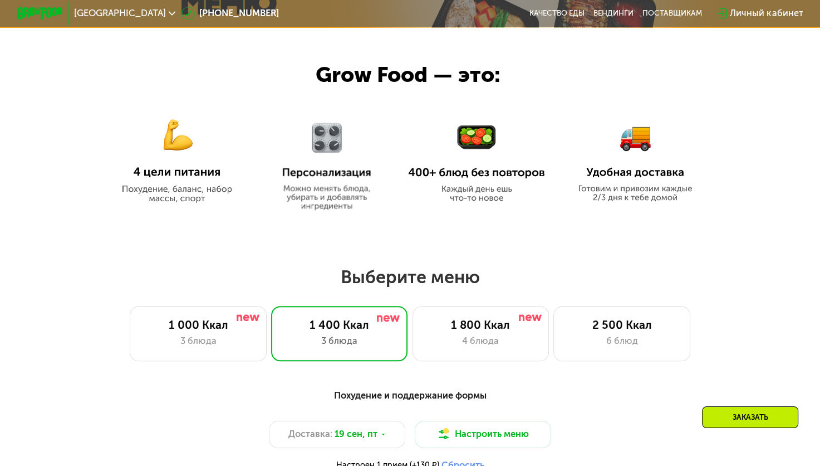
scroll to position [629, 0]
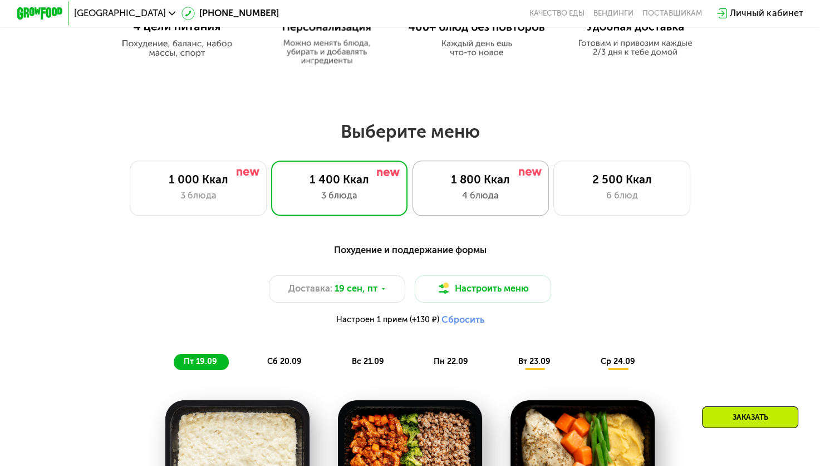
click at [490, 193] on div "4 блюда" at bounding box center [480, 196] width 113 height 14
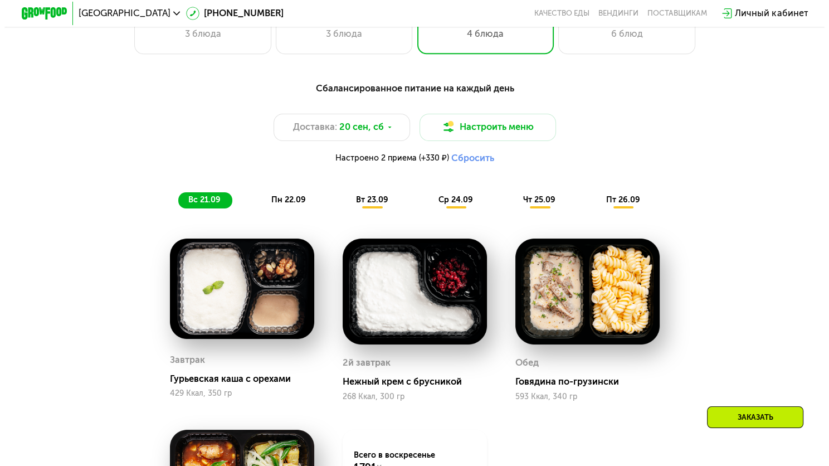
scroll to position [797, 0]
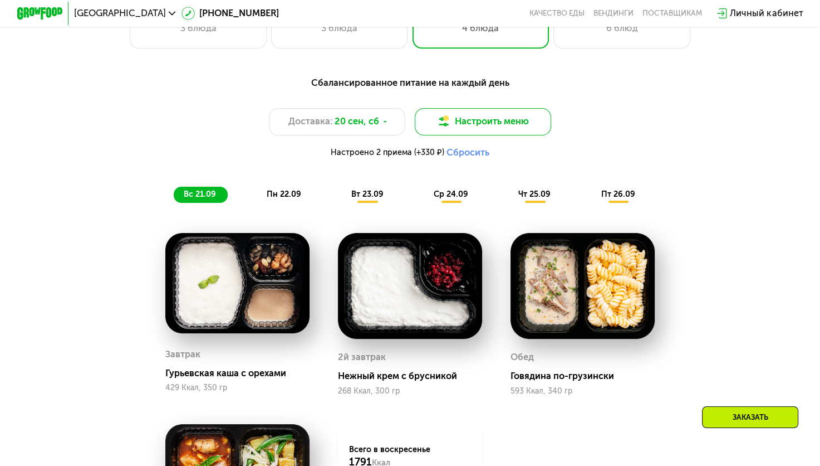
click at [512, 131] on button "Настроить меню" at bounding box center [483, 121] width 137 height 27
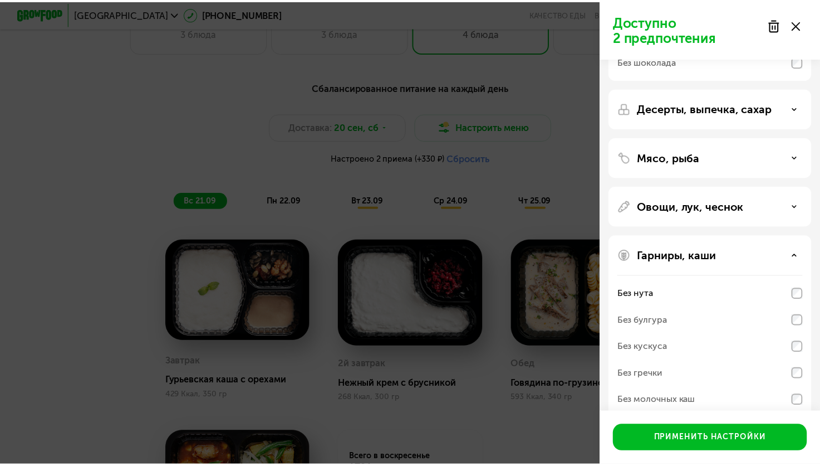
scroll to position [214, 0]
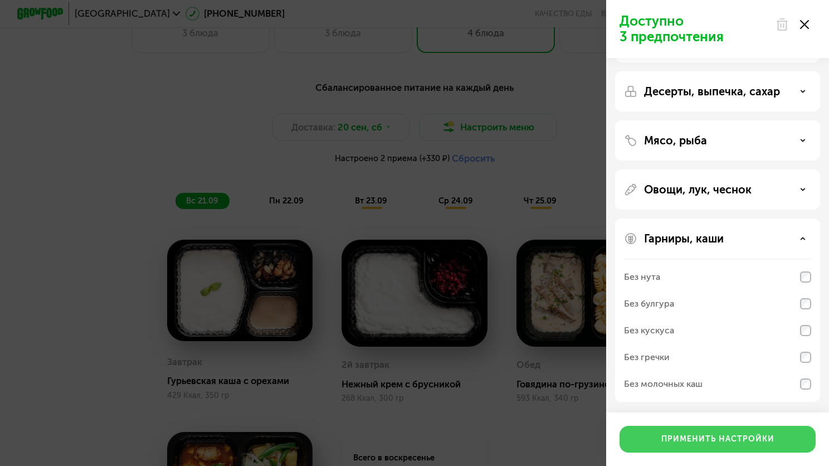
click at [720, 441] on div "Применить настройки" at bounding box center [717, 438] width 113 height 11
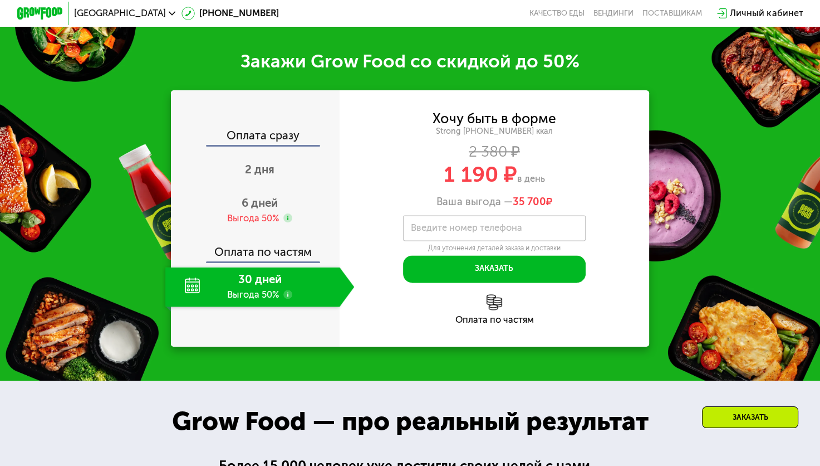
scroll to position [1409, 0]
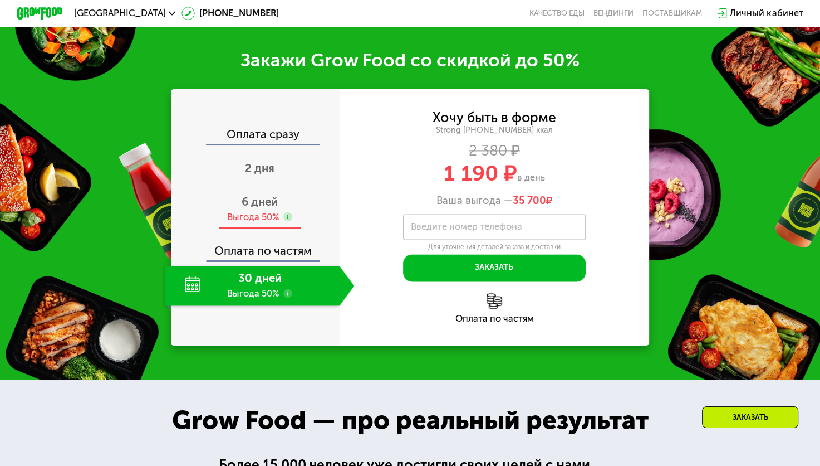
click at [248, 208] on span "6 дней" at bounding box center [260, 201] width 36 height 13
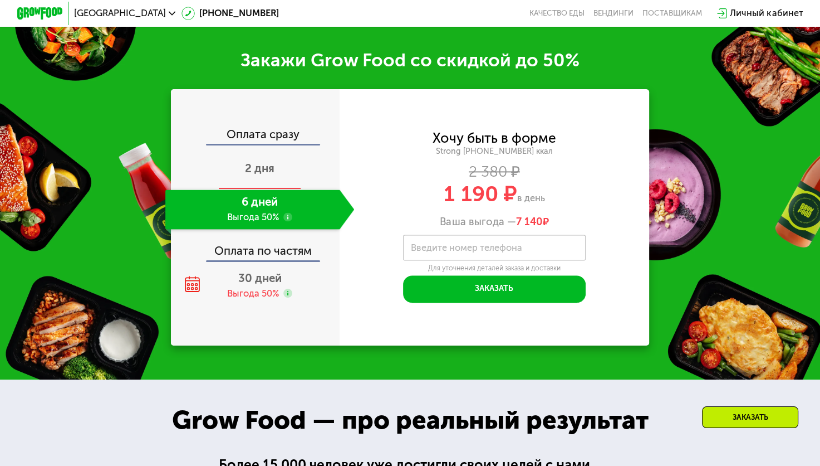
click at [256, 175] on span "2 дня" at bounding box center [260, 168] width 30 height 13
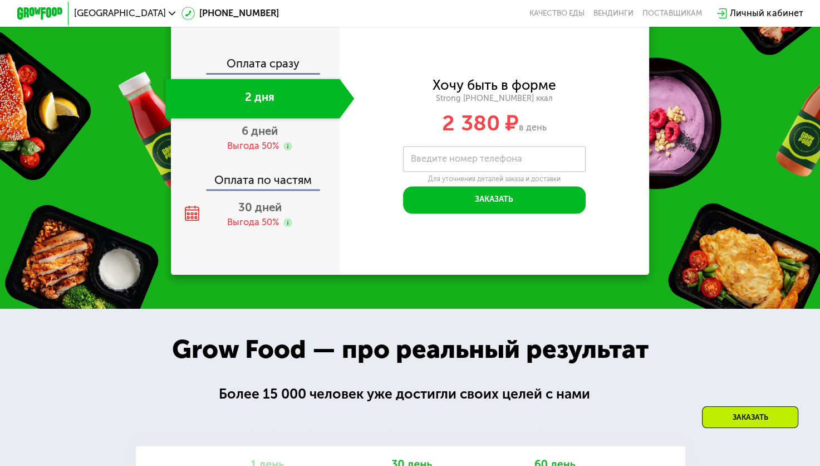
scroll to position [1523, 0]
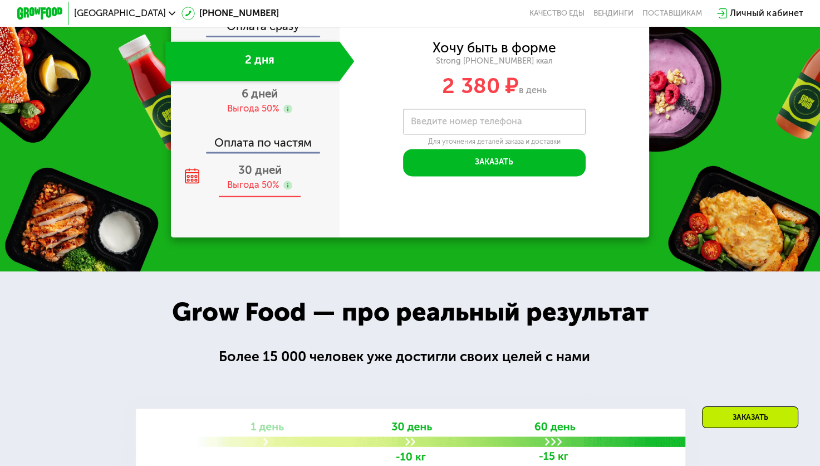
click at [256, 177] on span "30 дней" at bounding box center [259, 169] width 43 height 13
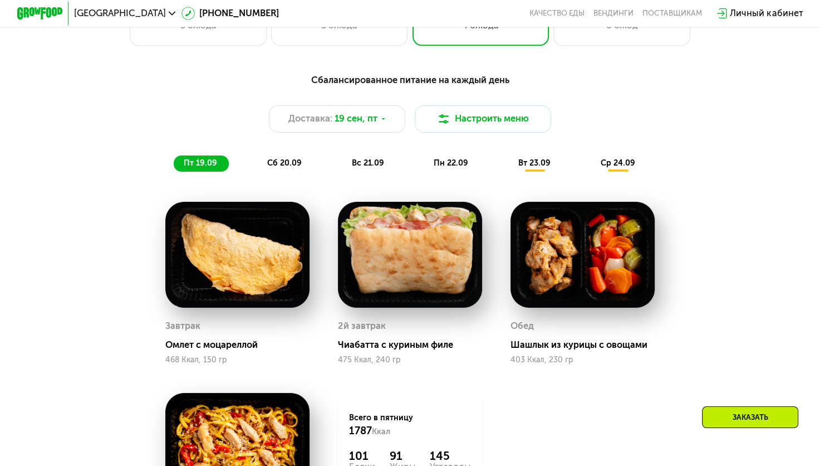
scroll to position [632, 0]
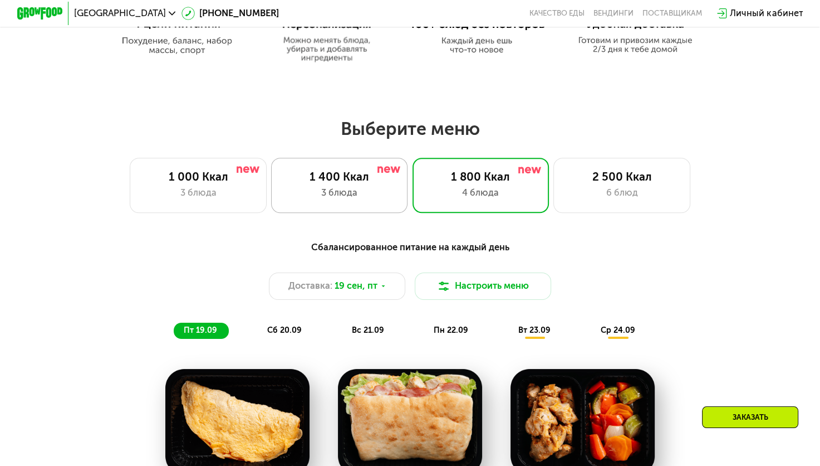
click at [334, 177] on div "1 400 Ккал" at bounding box center [339, 177] width 113 height 14
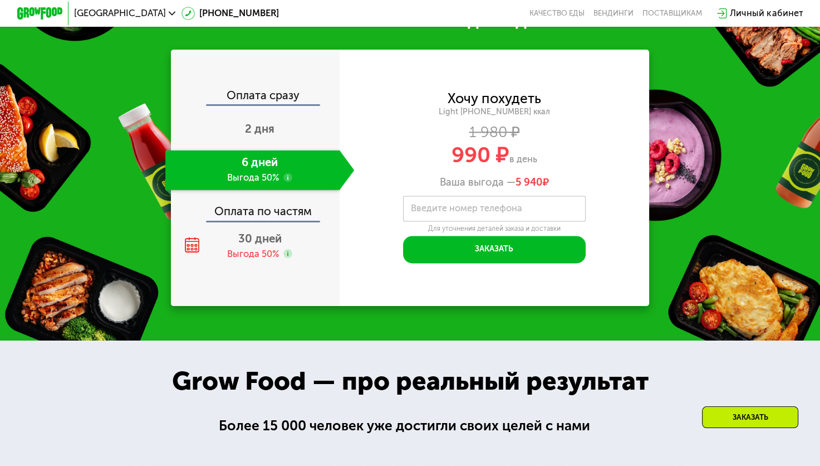
scroll to position [1412, 0]
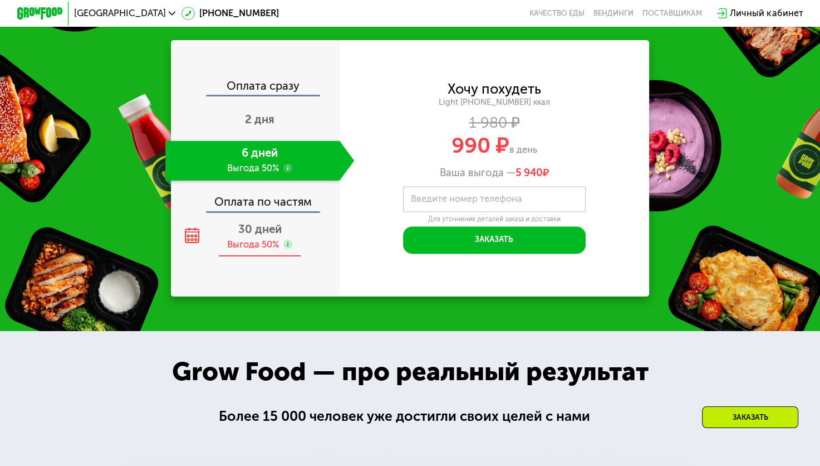
click at [241, 246] on div "Выгода 50%" at bounding box center [253, 244] width 52 height 13
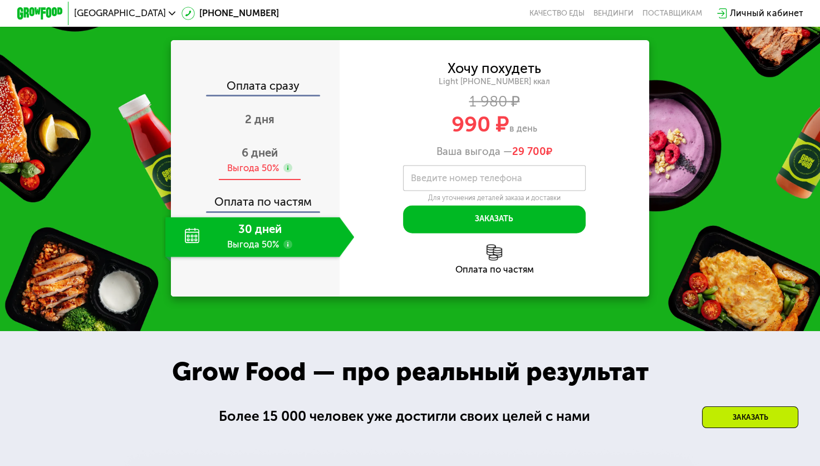
click at [250, 163] on div "Выгода 50%" at bounding box center [253, 168] width 52 height 13
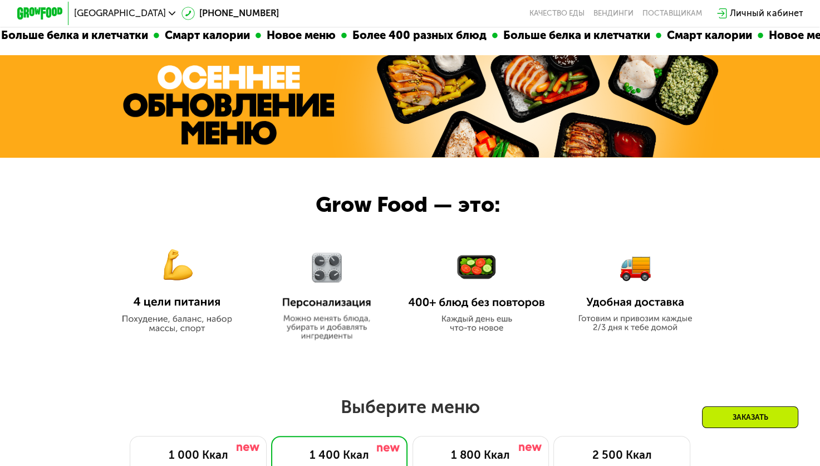
scroll to position [354, 0]
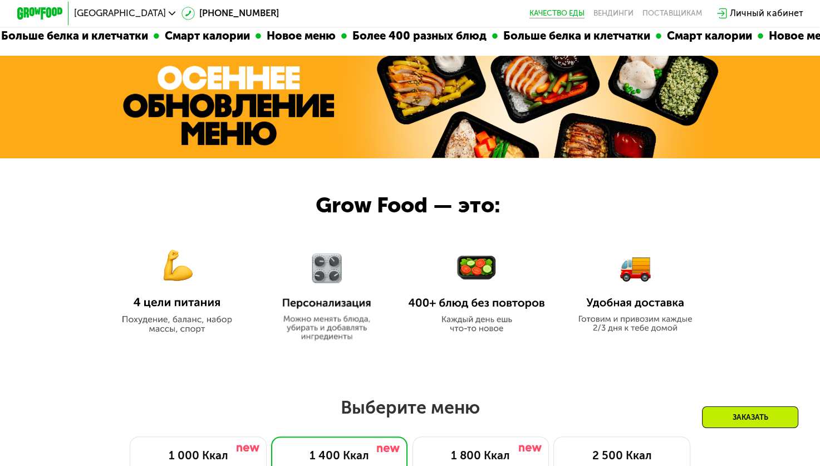
click at [555, 14] on link "Качество еды" at bounding box center [557, 13] width 55 height 9
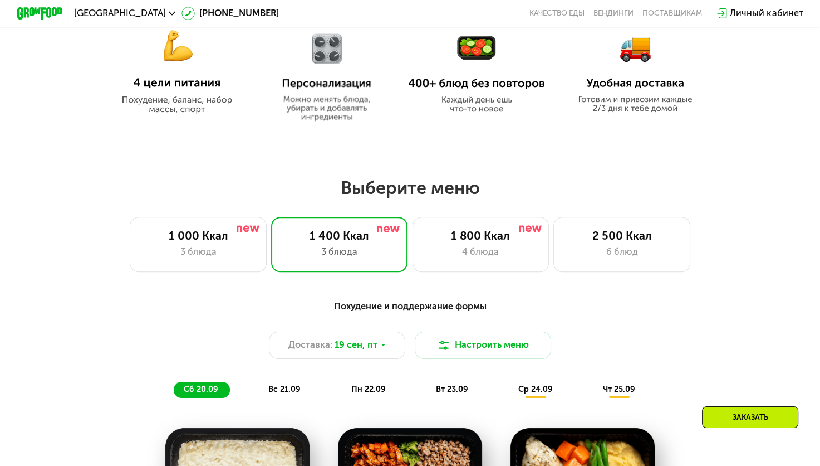
scroll to position [577, 0]
